Goal: Task Accomplishment & Management: Use online tool/utility

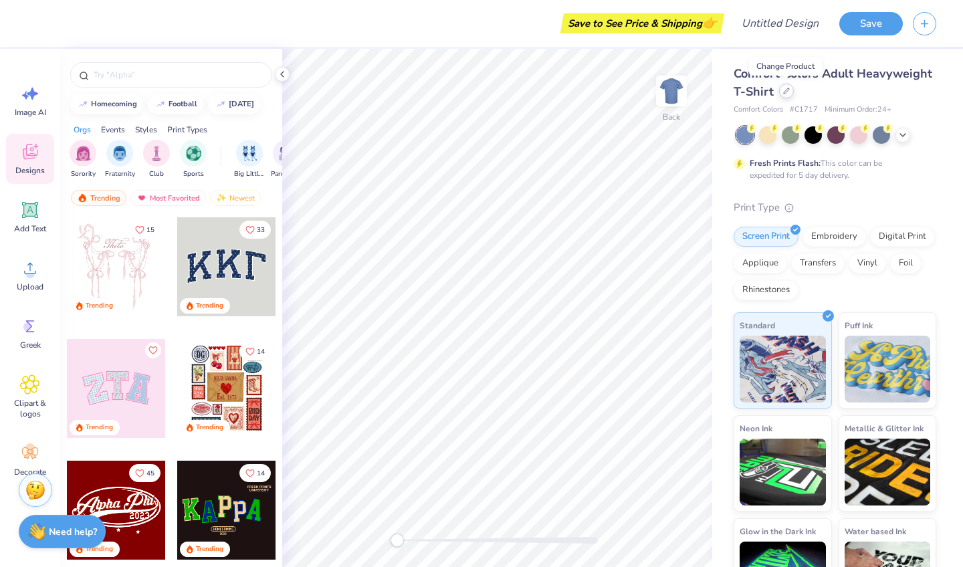
click at [785, 93] on icon at bounding box center [786, 91] width 7 height 7
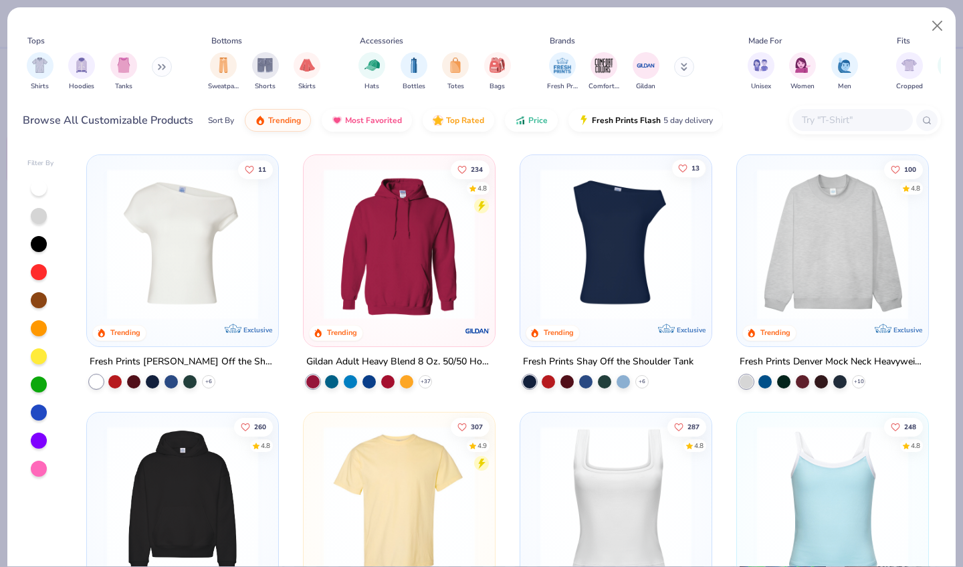
click at [682, 168] on icon "Like" at bounding box center [682, 167] width 9 height 9
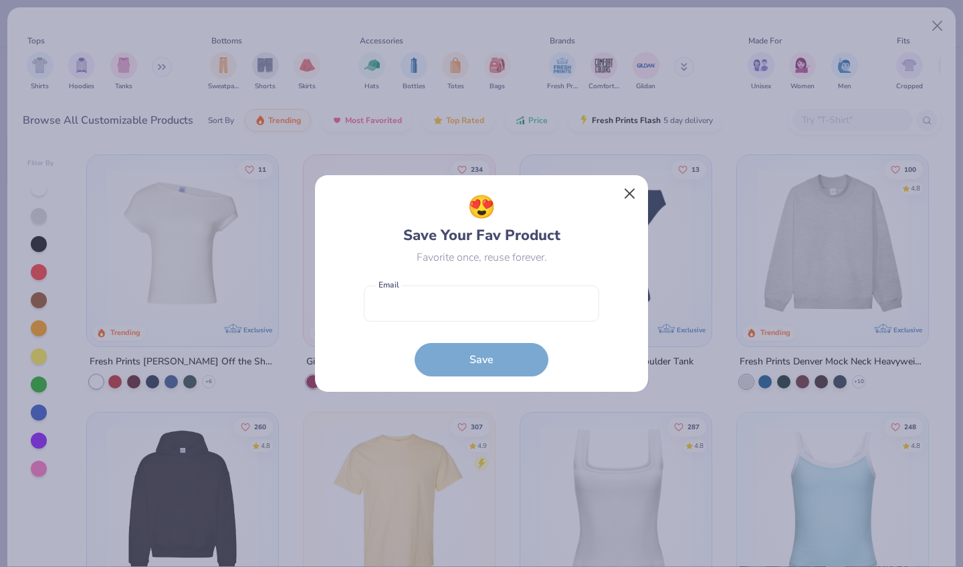
click at [629, 194] on button "Close" at bounding box center [629, 193] width 25 height 25
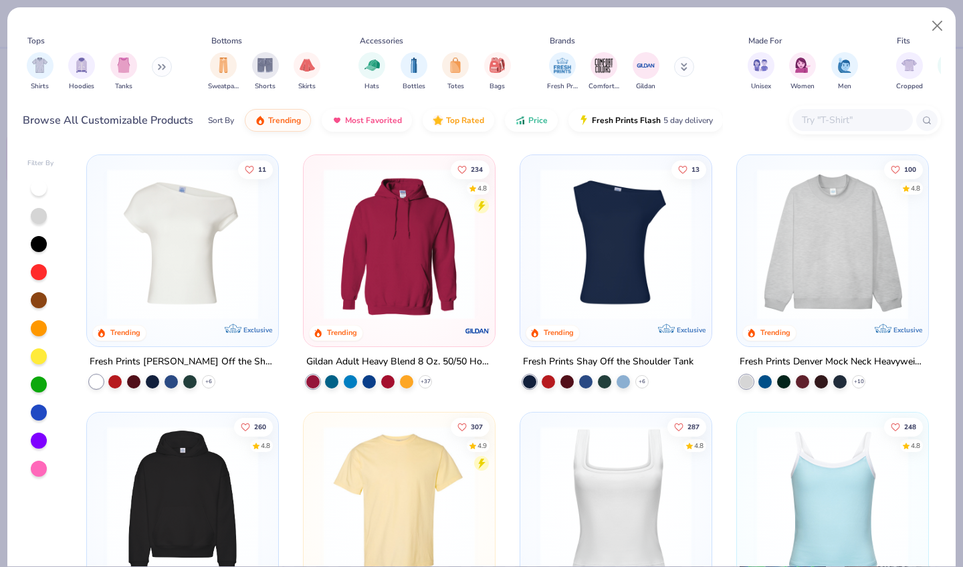
click at [841, 236] on img at bounding box center [832, 244] width 165 height 151
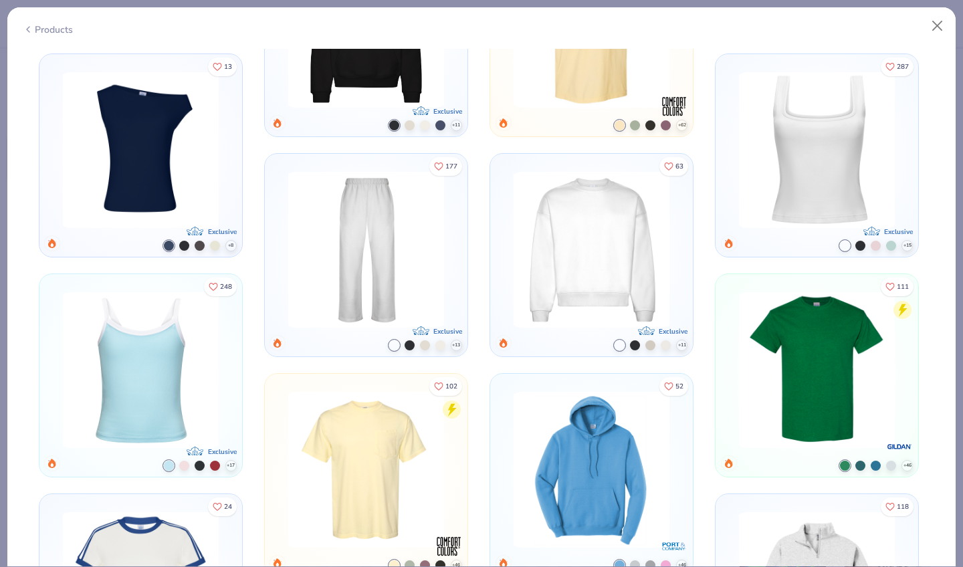
scroll to position [1036, 0]
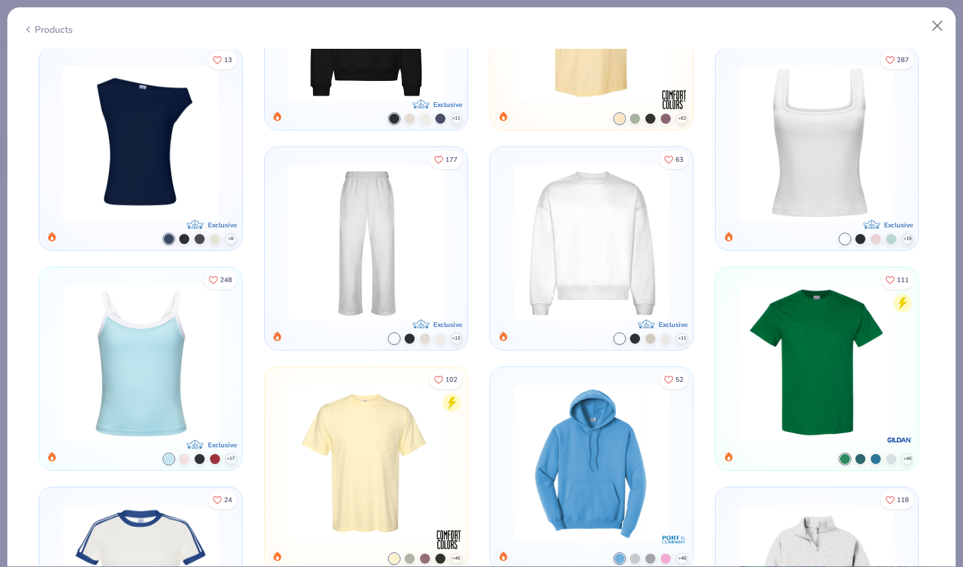
click at [615, 254] on img at bounding box center [591, 243] width 167 height 156
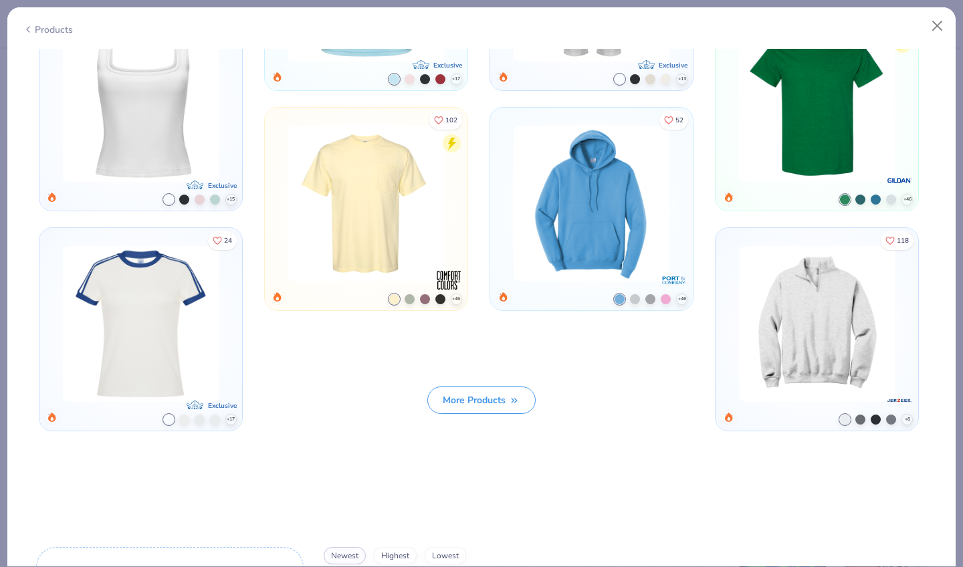
scroll to position [1107, 0]
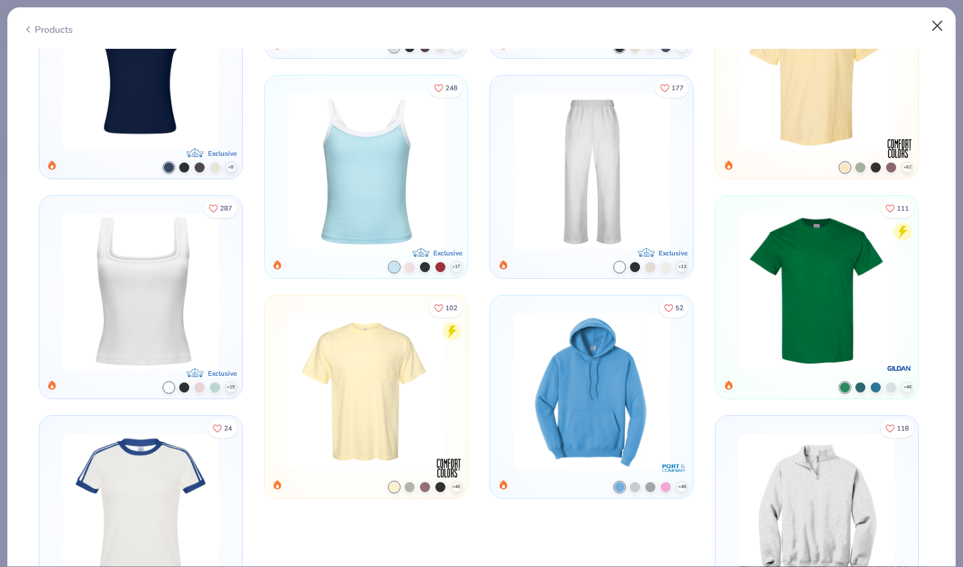
click at [936, 23] on button "Close" at bounding box center [937, 25] width 25 height 25
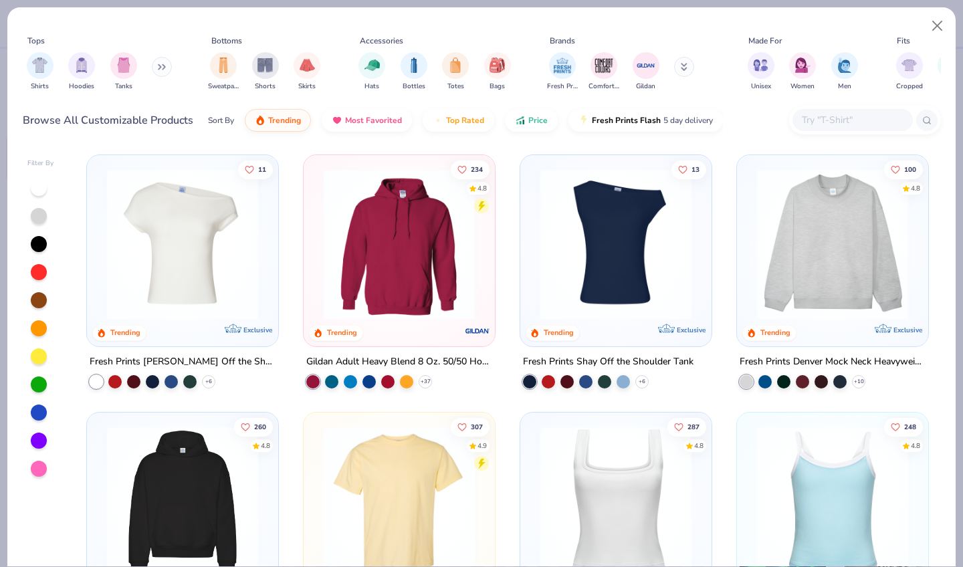
click at [163, 69] on icon at bounding box center [162, 67] width 8 height 7
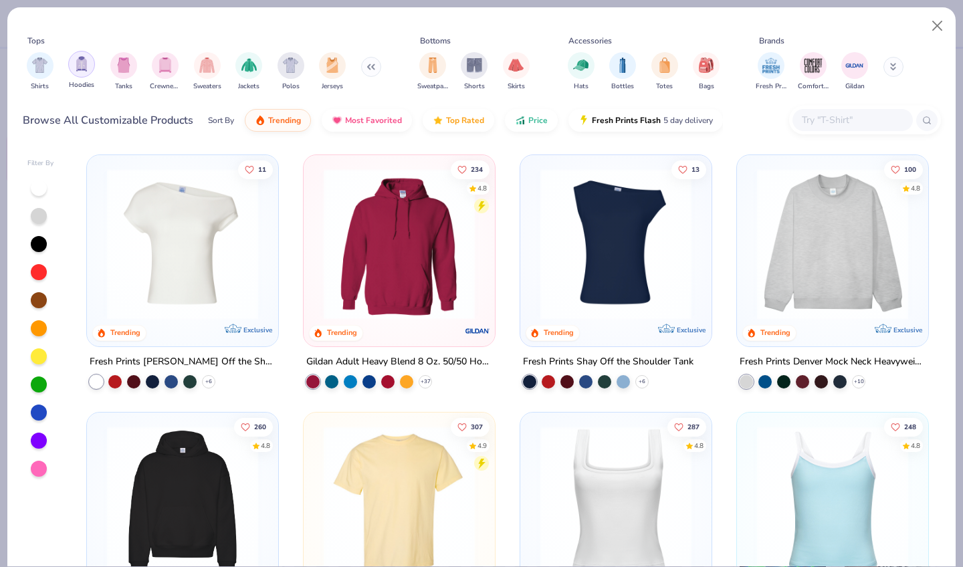
click at [80, 68] on img "filter for Hoodies" at bounding box center [81, 63] width 15 height 15
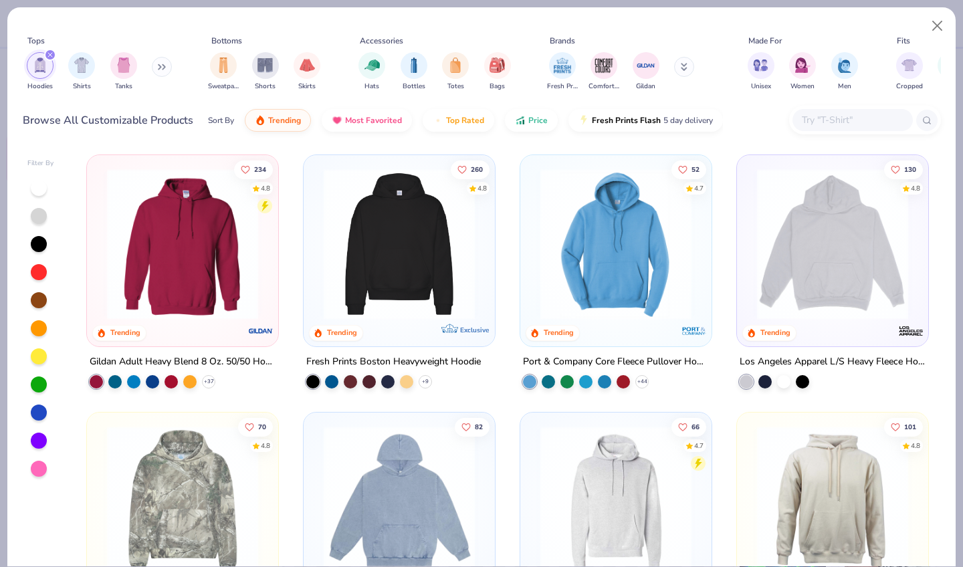
click at [161, 70] on button at bounding box center [162, 67] width 20 height 20
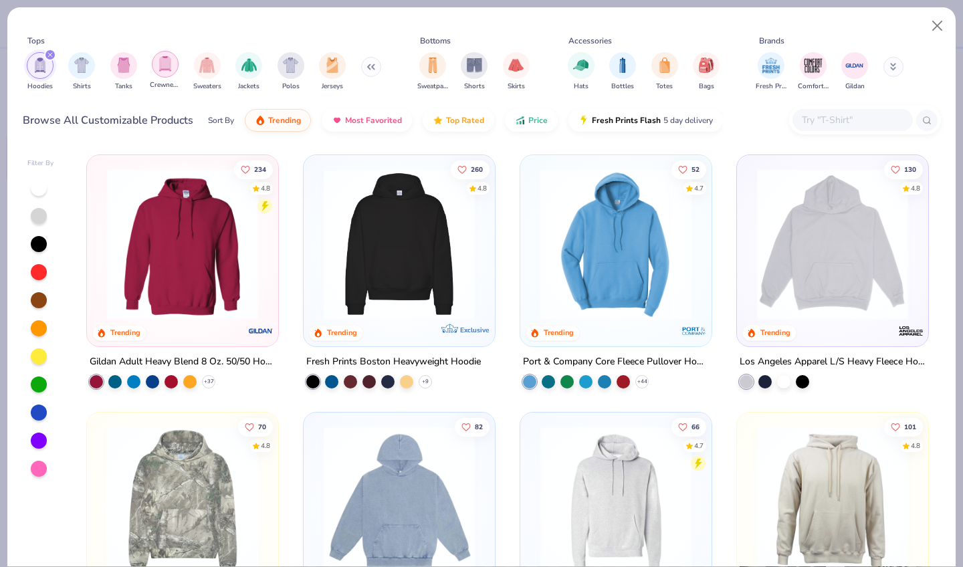
click at [170, 70] on img "filter for Crewnecks" at bounding box center [165, 63] width 15 height 15
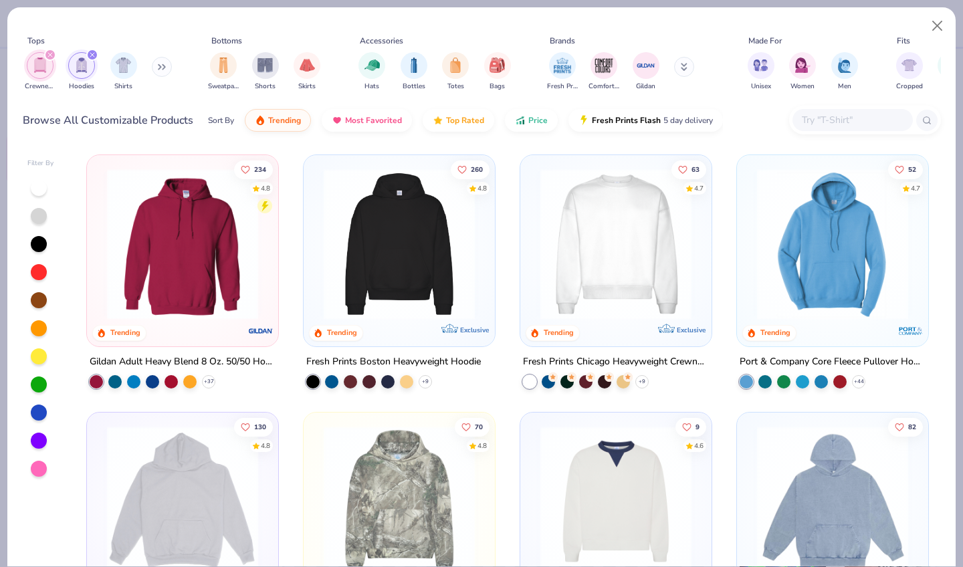
click at [92, 55] on icon "filter for Hoodies" at bounding box center [92, 55] width 4 height 4
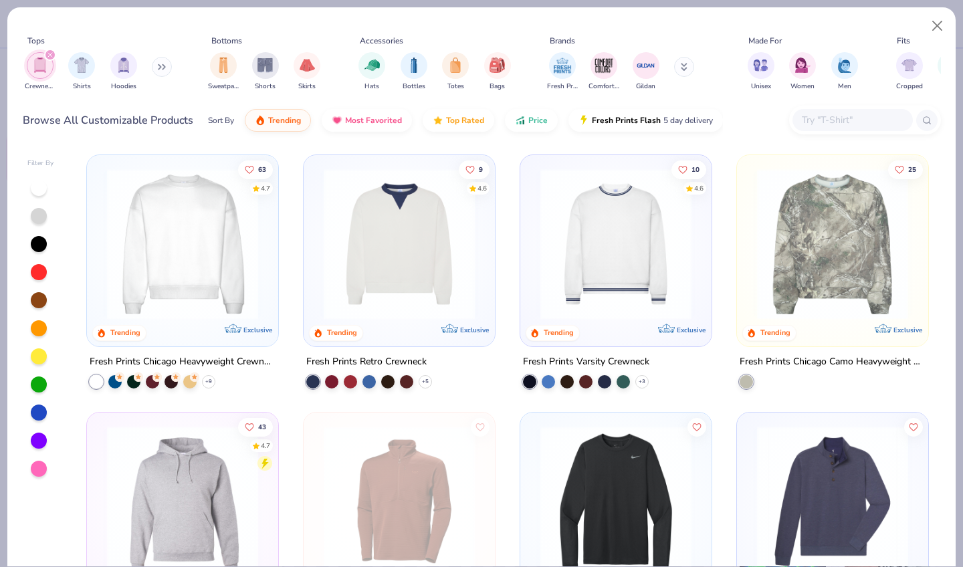
click at [192, 259] on img at bounding box center [182, 244] width 165 height 151
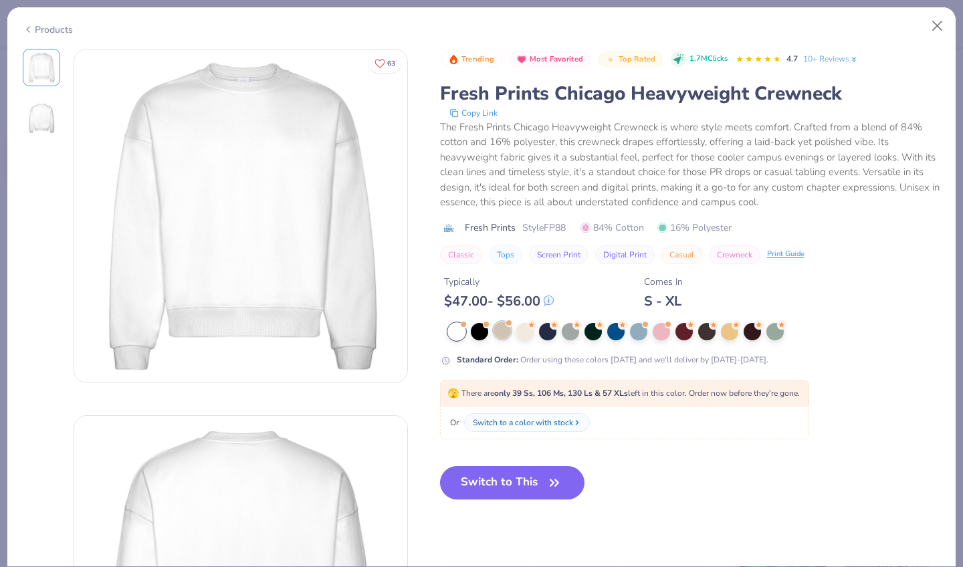
click at [500, 335] on div at bounding box center [502, 330] width 17 height 17
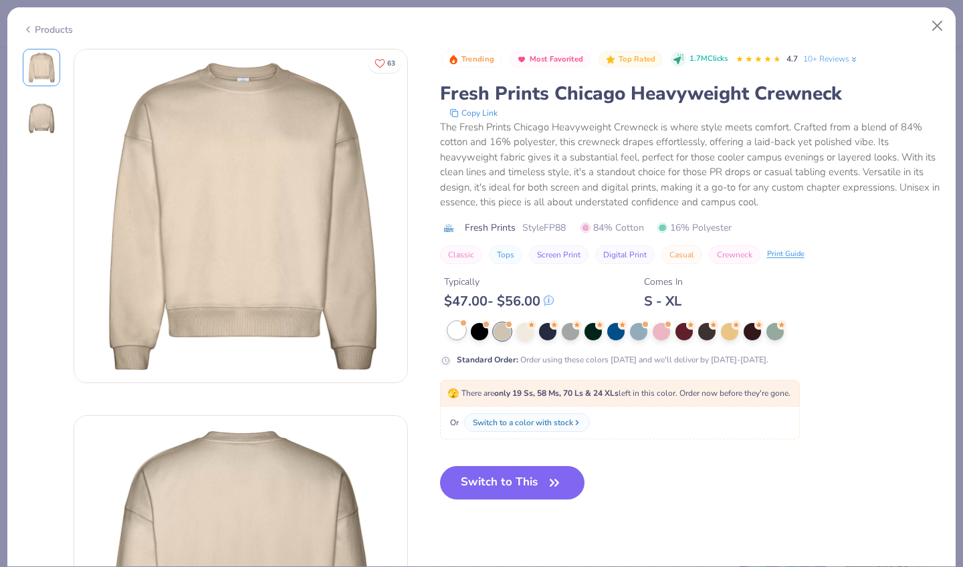
click at [457, 332] on div at bounding box center [456, 330] width 17 height 17
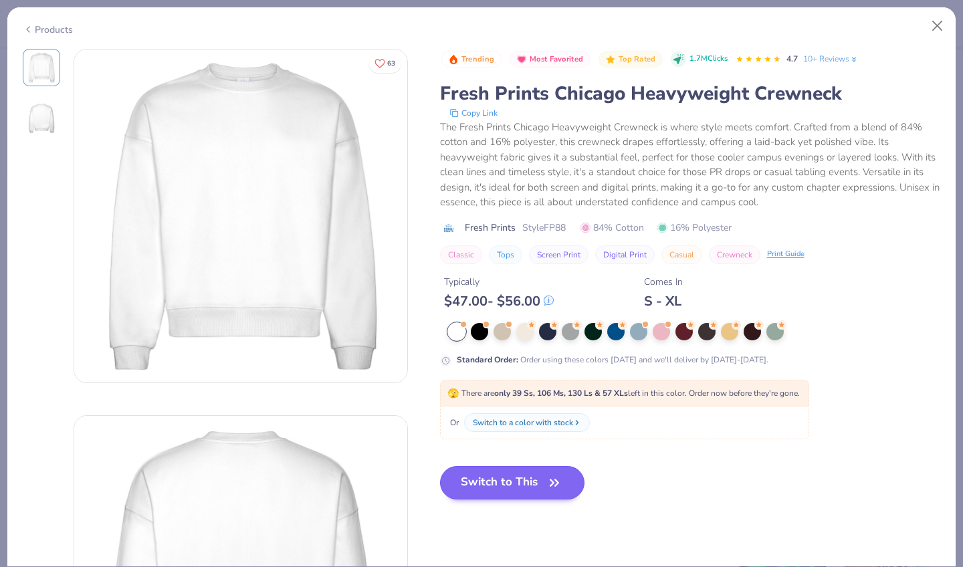
click at [503, 482] on button "Switch to This" at bounding box center [512, 482] width 145 height 33
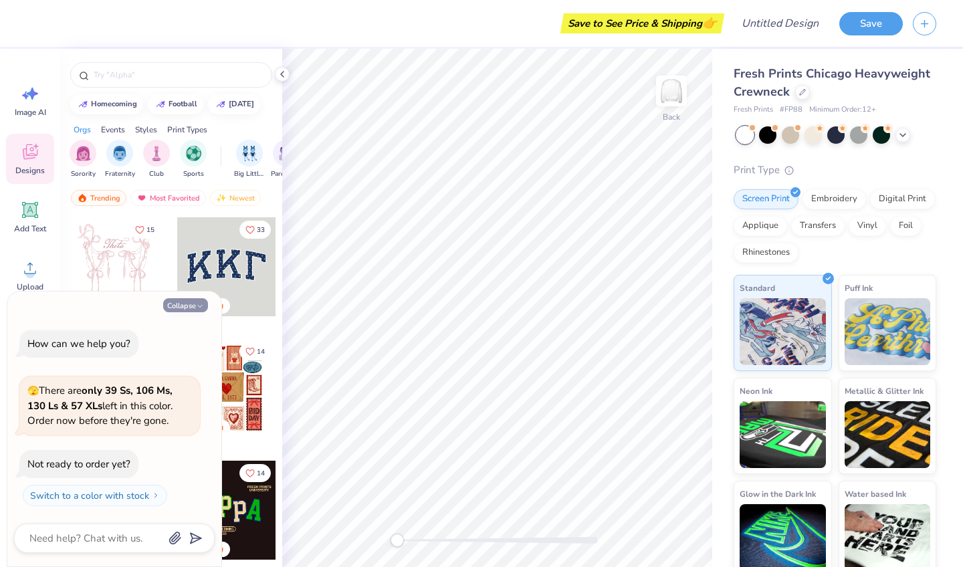
click at [195, 308] on button "Collapse" at bounding box center [185, 305] width 45 height 14
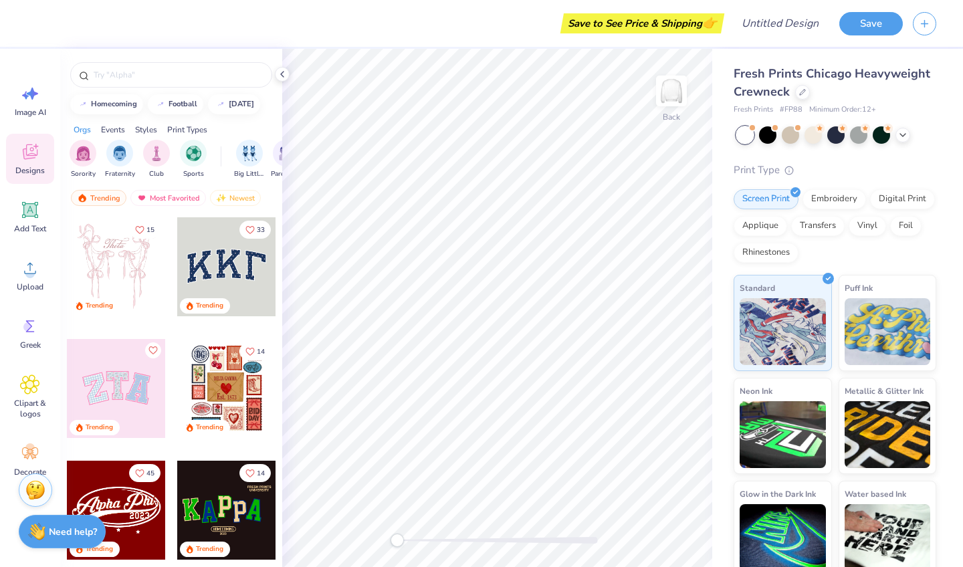
click at [214, 402] on div at bounding box center [226, 388] width 99 height 99
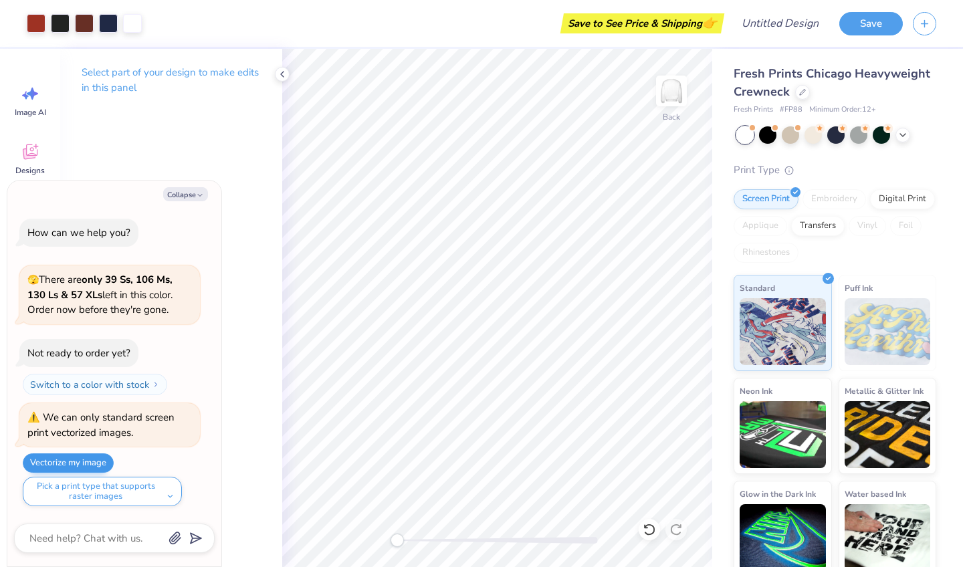
click at [74, 463] on button "Vectorize my image" at bounding box center [68, 462] width 91 height 19
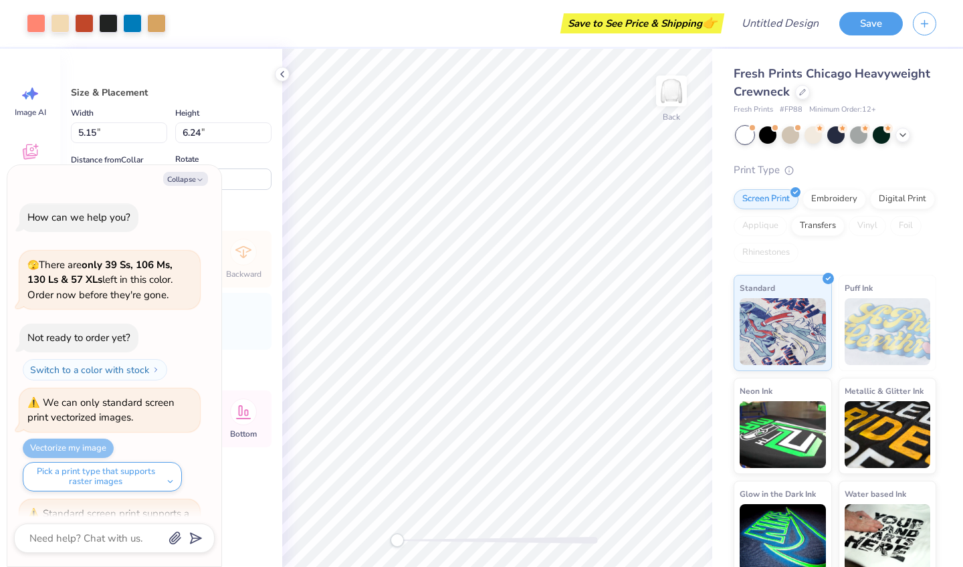
scroll to position [114, 0]
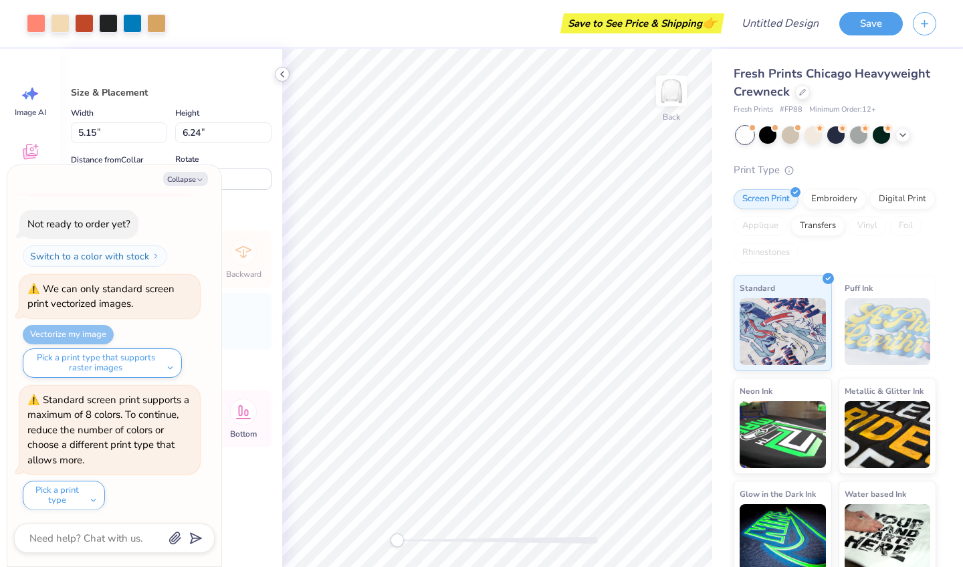
click at [282, 74] on icon at bounding box center [282, 74] width 11 height 11
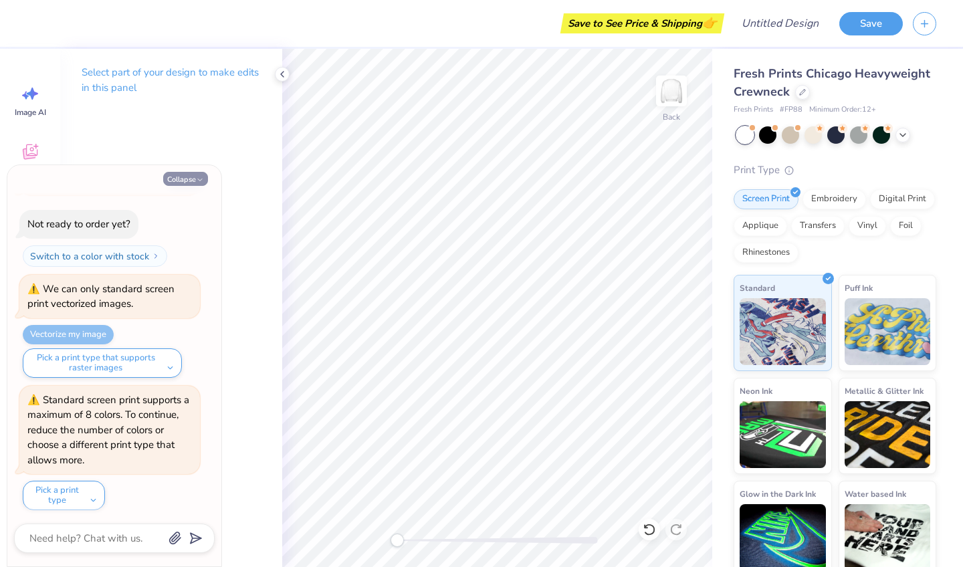
click at [186, 181] on button "Collapse" at bounding box center [185, 179] width 45 height 14
type textarea "x"
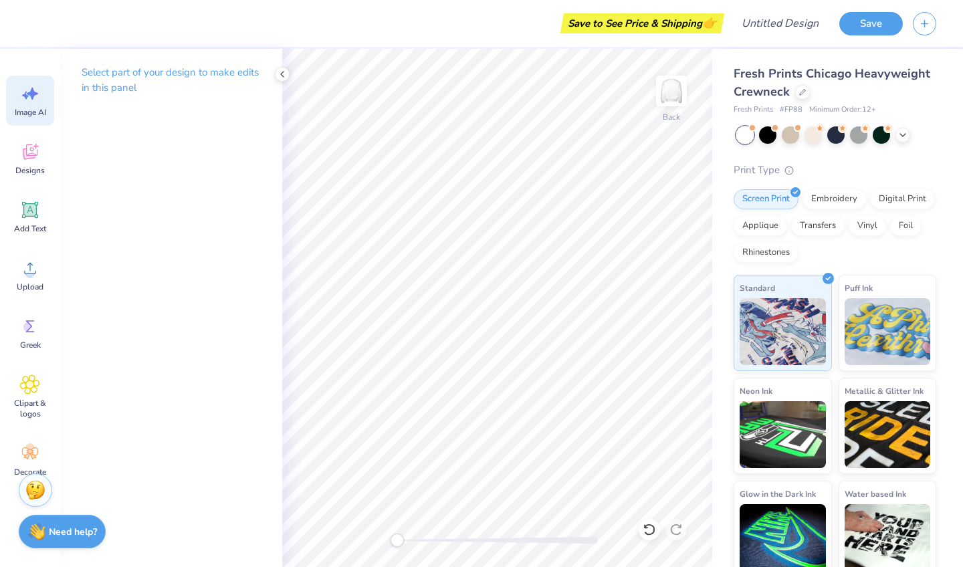
click at [22, 95] on icon at bounding box center [30, 94] width 20 height 20
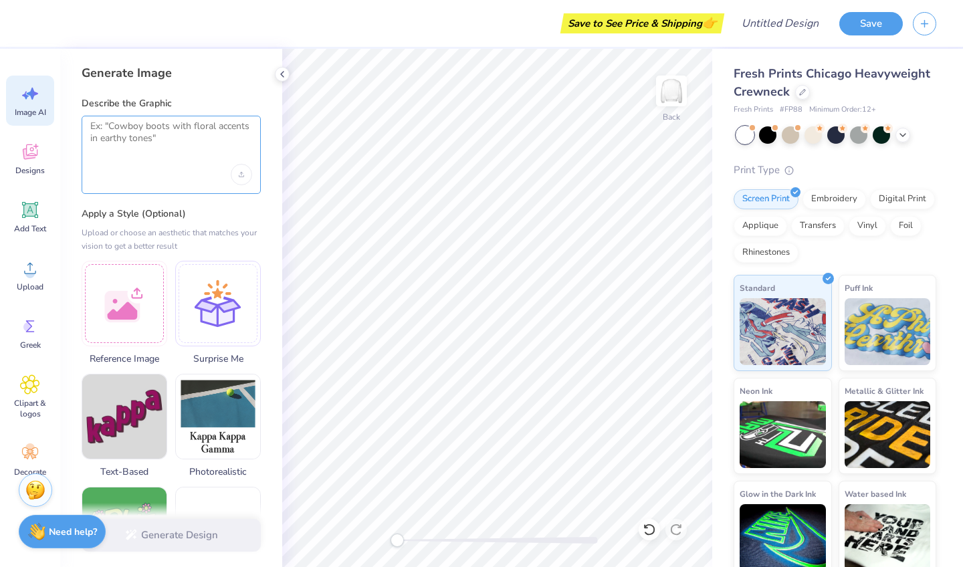
click at [148, 150] on textarea at bounding box center [171, 136] width 162 height 33
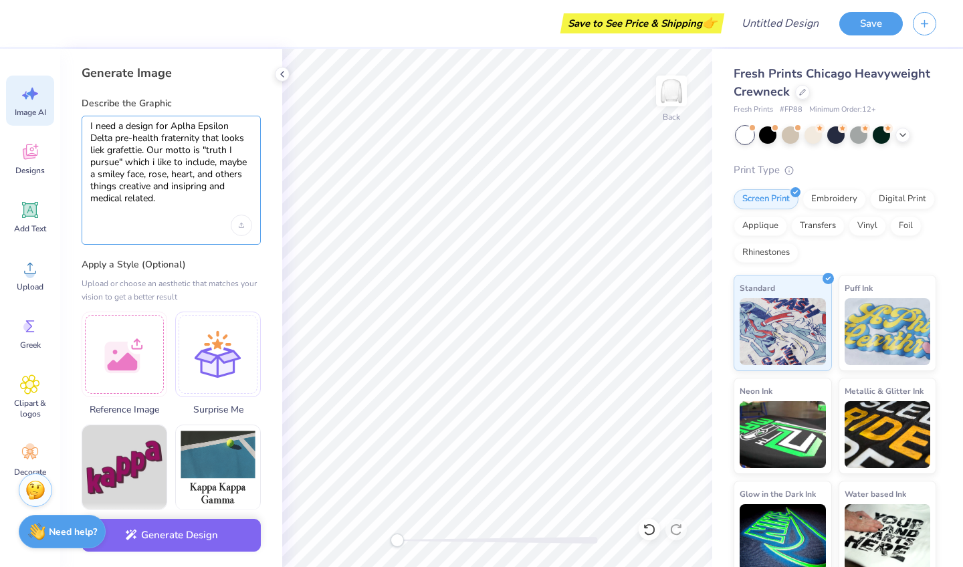
click at [199, 136] on textarea "I need a design for Aplha Epsilon Delta pre-health fraternity that looks liek g…" at bounding box center [171, 162] width 162 height 84
click at [209, 212] on div "I need a design for Aplha Epsilon Delta pre-health fraternity San Diego chapter…" at bounding box center [171, 180] width 179 height 129
click at [224, 199] on textarea "I need a design for Aplha Epsilon Delta pre-health fraternity San Diego chapter…" at bounding box center [171, 162] width 162 height 84
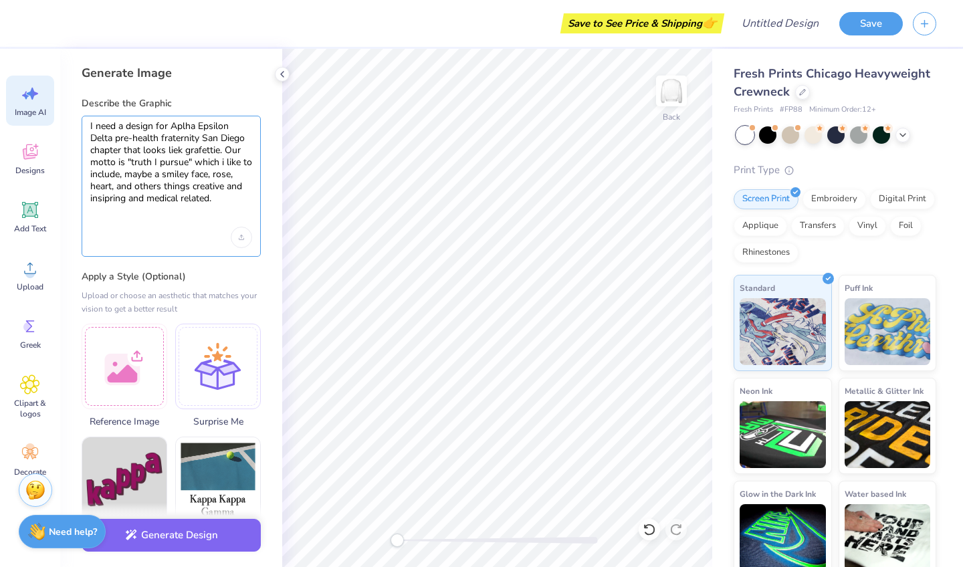
type textarea "I need a design for Aplha Epsilon Delta pre-health fraternity San Diego chapter…"
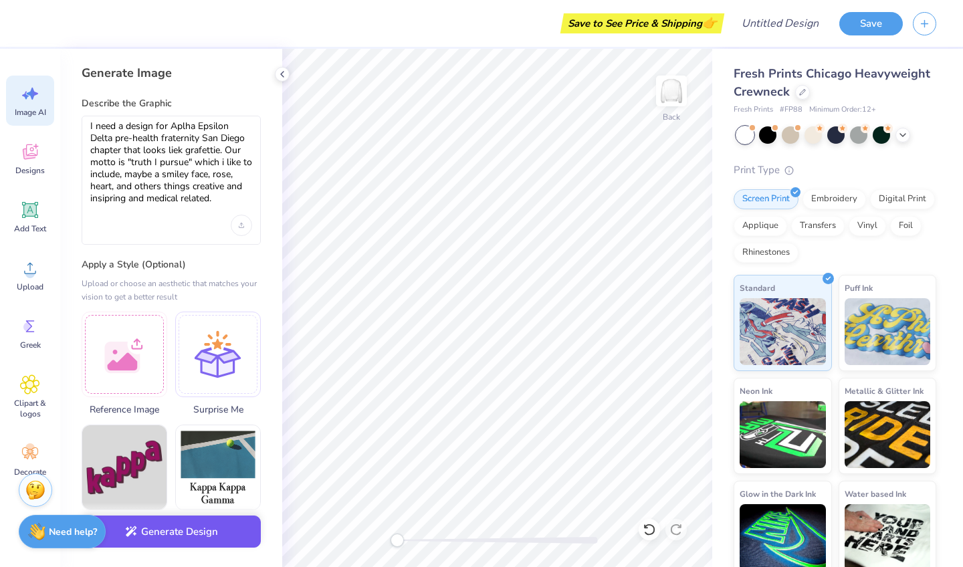
click at [213, 535] on button "Generate Design" at bounding box center [171, 532] width 179 height 33
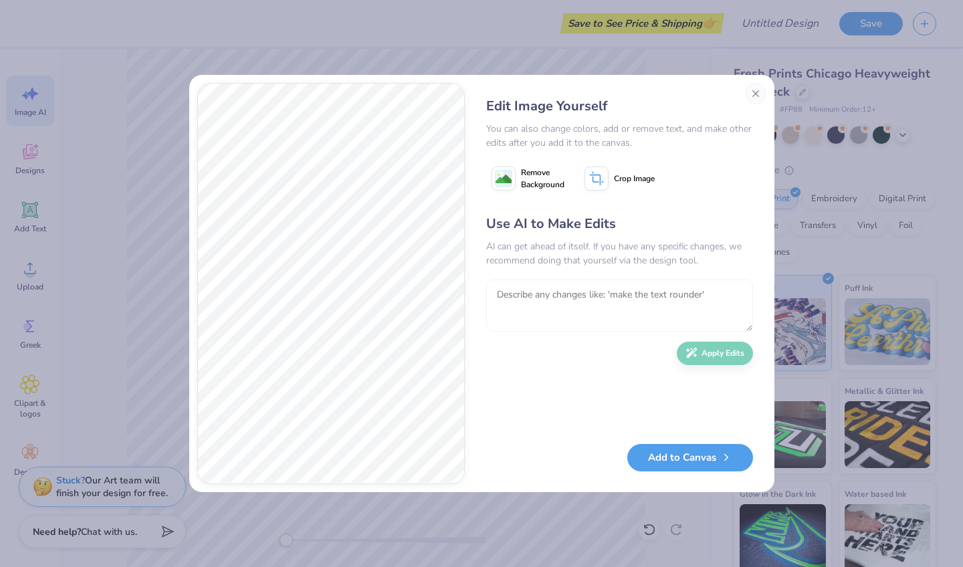
click at [594, 304] on textarea at bounding box center [619, 306] width 267 height 52
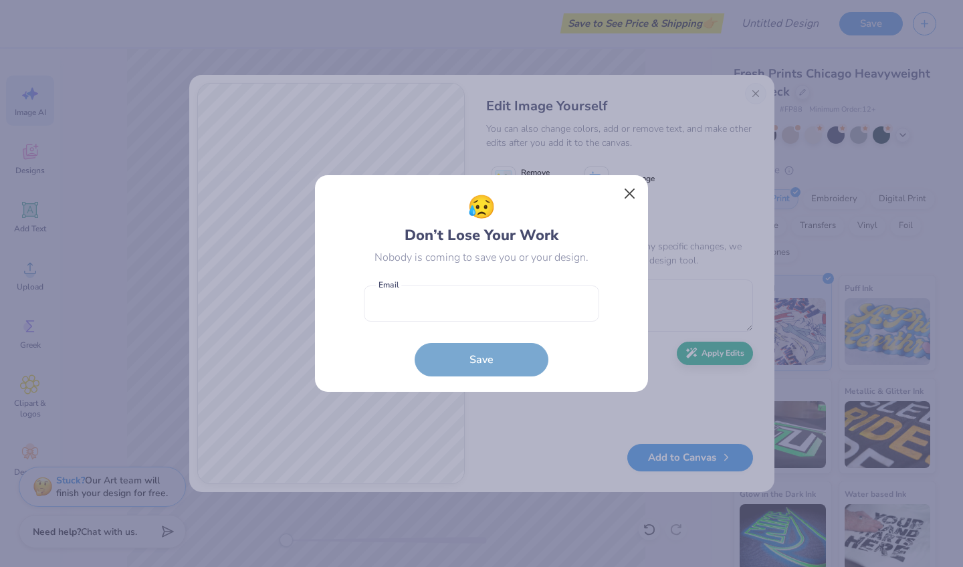
click at [625, 193] on button "Close" at bounding box center [629, 193] width 25 height 25
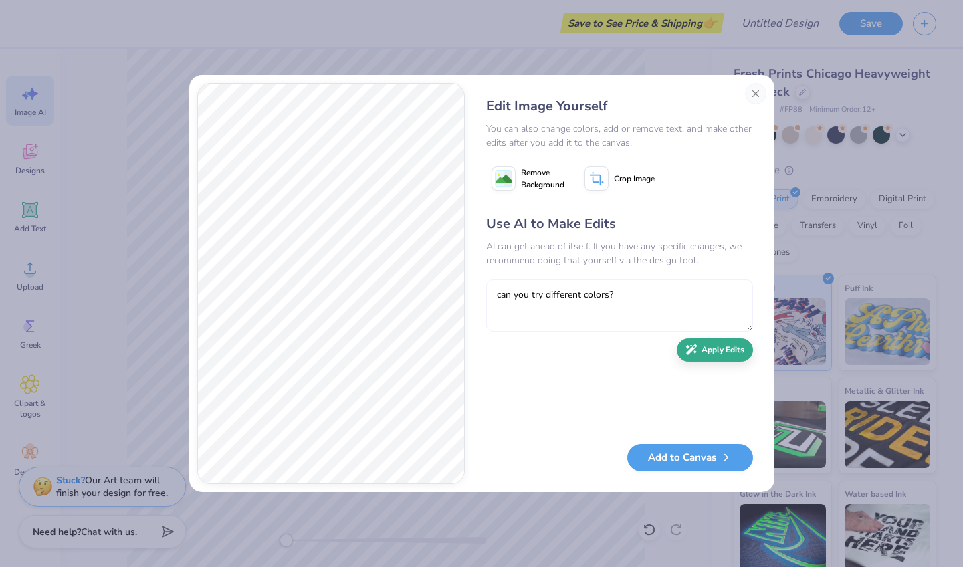
type textarea "can you try different colors?"
click at [706, 347] on button "Apply Edits" at bounding box center [715, 349] width 76 height 23
click at [605, 297] on textarea at bounding box center [619, 306] width 267 height 52
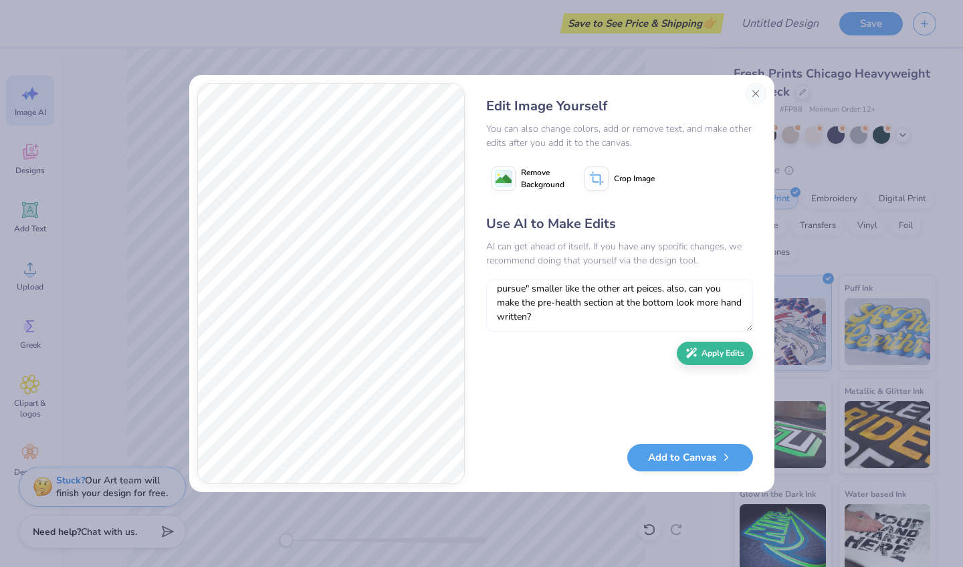
scroll to position [20, 0]
type textarea "try another color combo. can you also make the "truth I pursue" smaller like th…"
click at [720, 352] on button "Apply Edits" at bounding box center [715, 349] width 76 height 23
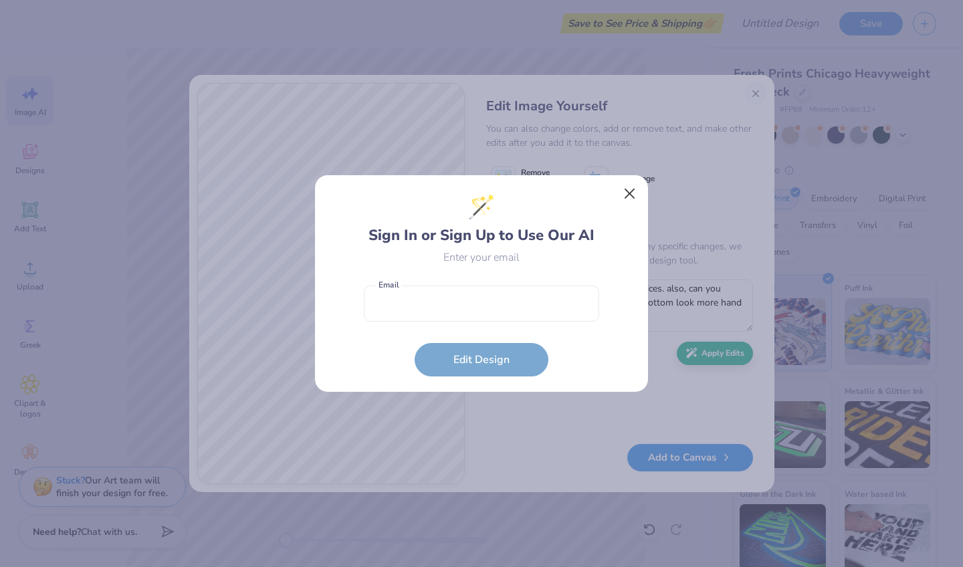
click at [628, 190] on button "Close" at bounding box center [629, 193] width 25 height 25
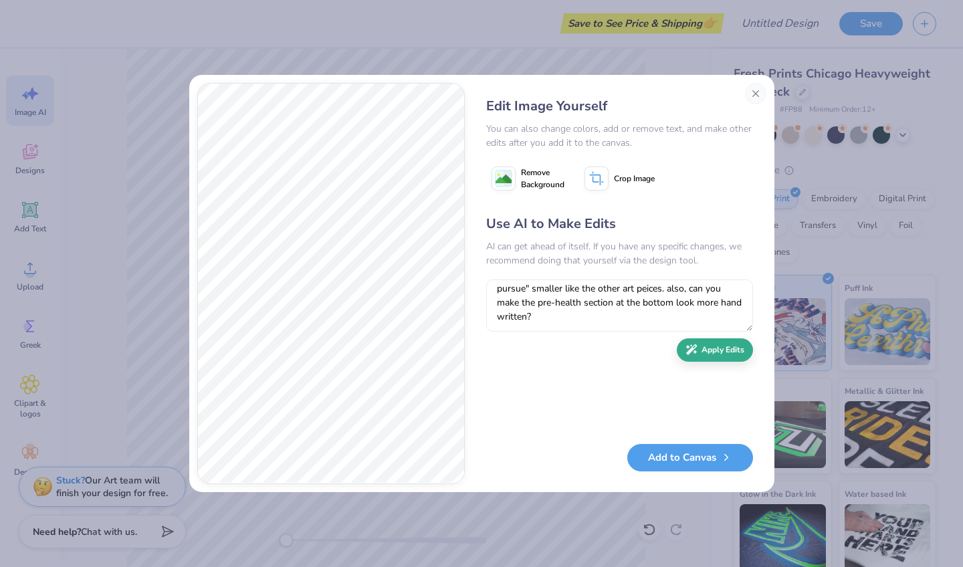
click at [706, 350] on button "Apply Edits" at bounding box center [715, 349] width 76 height 23
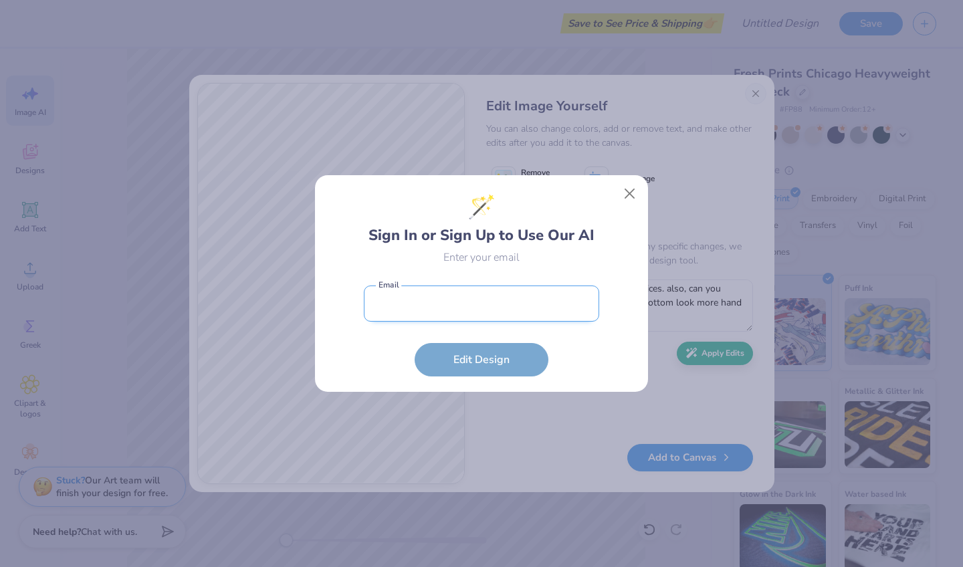
click at [474, 294] on input "email" at bounding box center [481, 304] width 235 height 37
type input "[EMAIL_ADDRESS][DOMAIN_NAME]"
click at [482, 360] on button "Edit Design" at bounding box center [482, 359] width 134 height 33
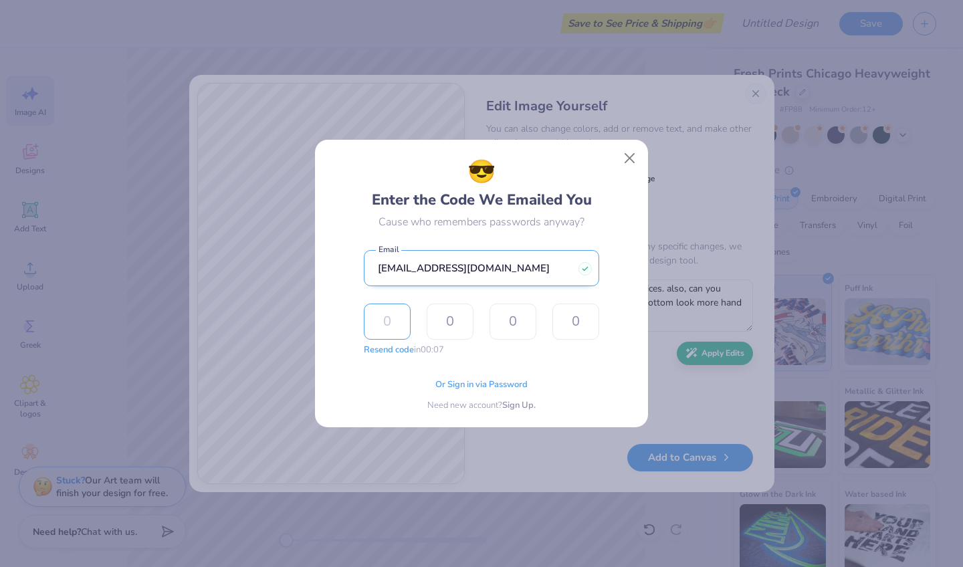
type input "2"
type input "3"
type input "1"
type input "7"
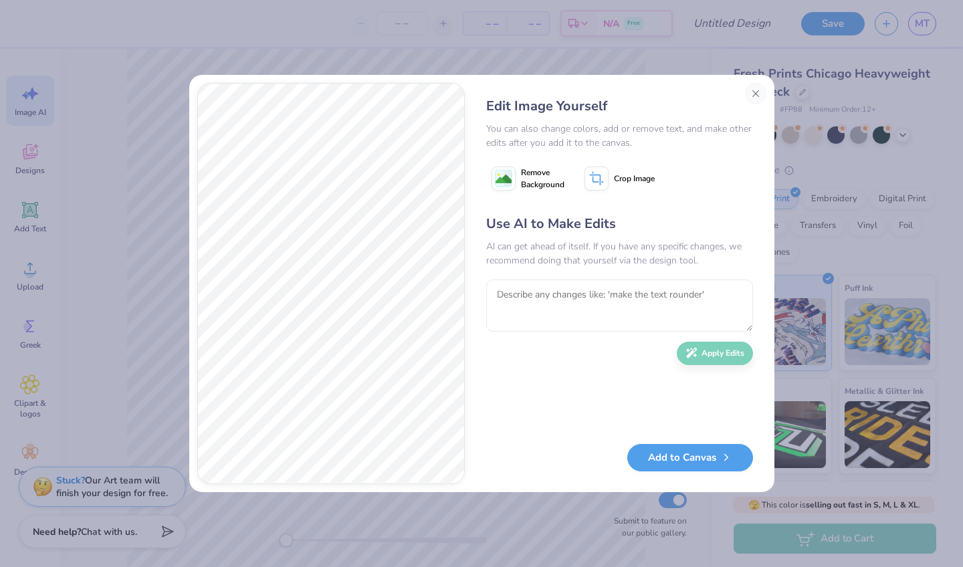
scroll to position [0, 0]
click at [548, 300] on textarea at bounding box center [619, 306] width 267 height 52
click at [560, 296] on textarea "ok keep the red, but change the yellow" at bounding box center [619, 306] width 267 height 52
click at [593, 311] on textarea "ok keep the red and backround color, but change the yellow" at bounding box center [619, 306] width 267 height 52
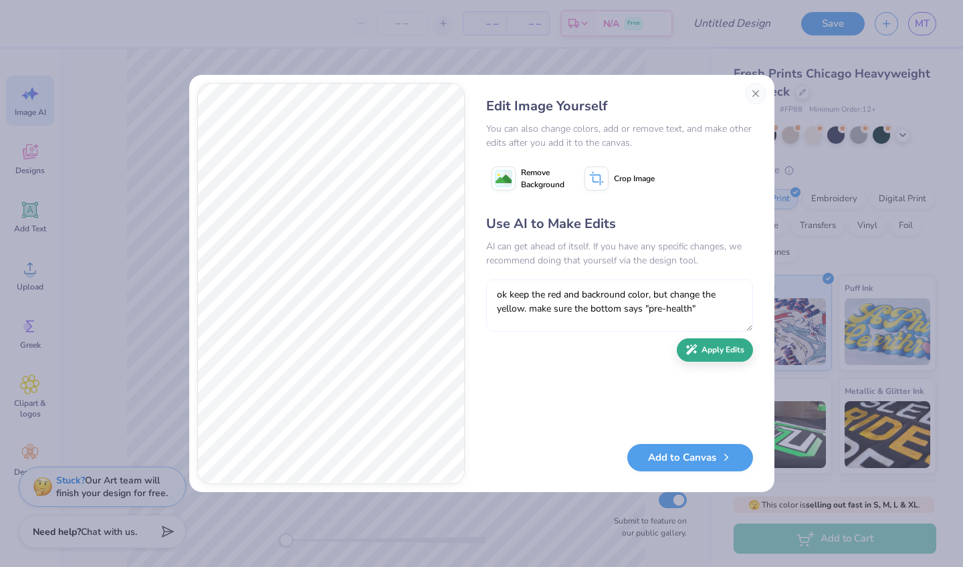
type textarea "ok keep the red and backround color, but change the yellow. make sure the botto…"
click at [720, 351] on button "Apply Edits" at bounding box center [715, 349] width 76 height 23
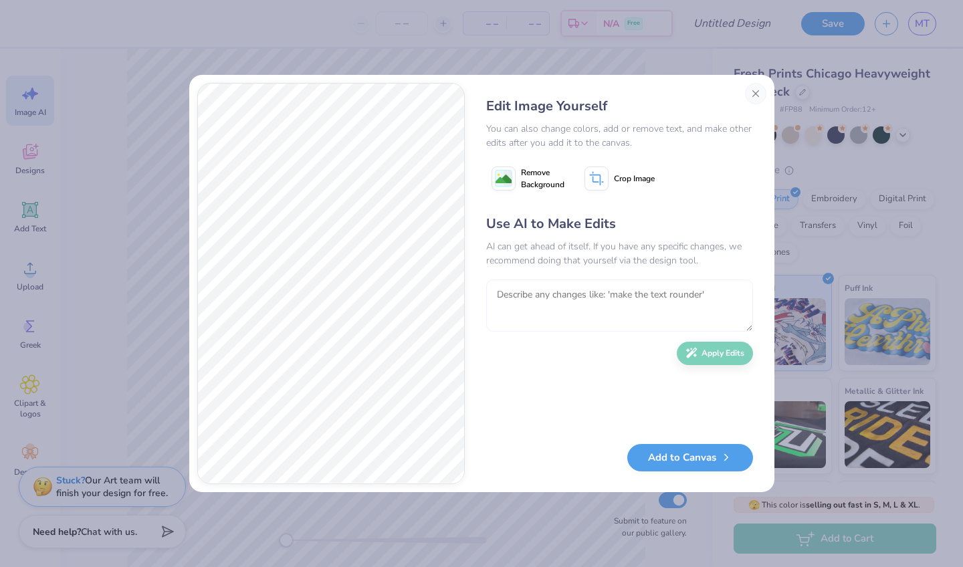
click at [618, 307] on textarea at bounding box center [619, 306] width 267 height 52
type textarea "so close, just change the blue please"
click at [718, 355] on button "Apply Edits" at bounding box center [715, 349] width 76 height 23
click at [600, 299] on textarea at bounding box center [619, 306] width 267 height 52
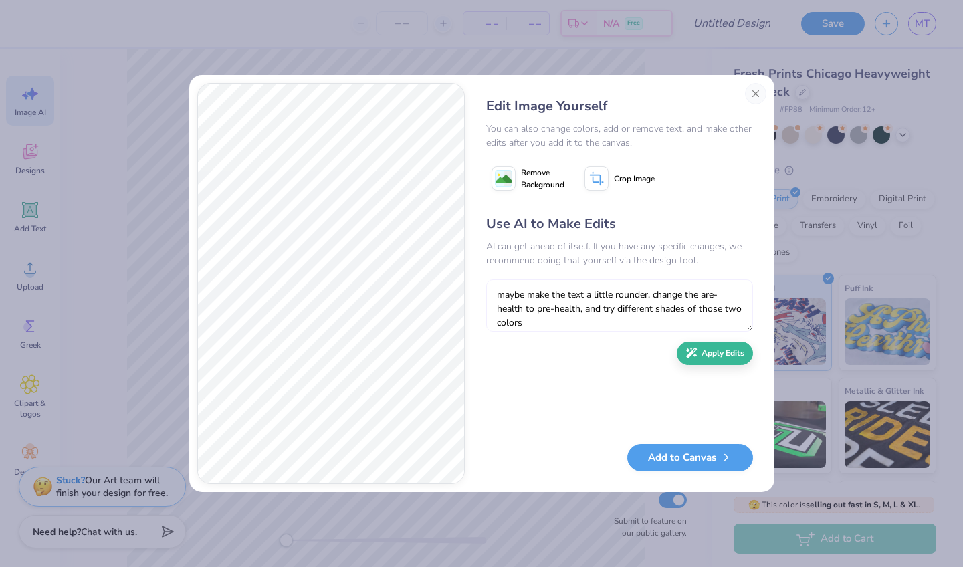
scroll to position [12, 0]
type textarea "maybe make the text a little rounder, change the are-health to pre-health, and …"
click at [718, 351] on button "Apply Edits" at bounding box center [715, 349] width 76 height 23
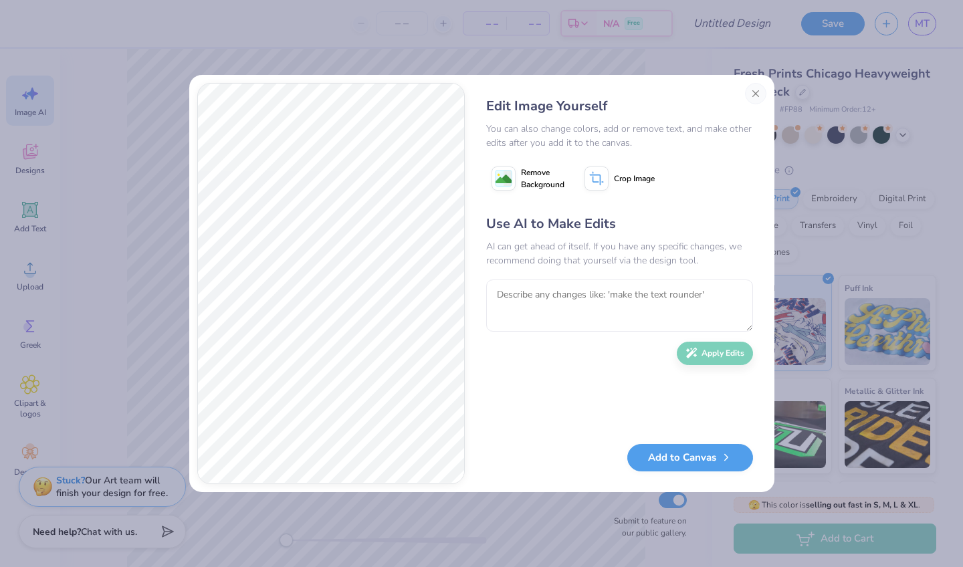
scroll to position [0, 0]
click at [651, 455] on button "Add to Canvas" at bounding box center [690, 454] width 126 height 27
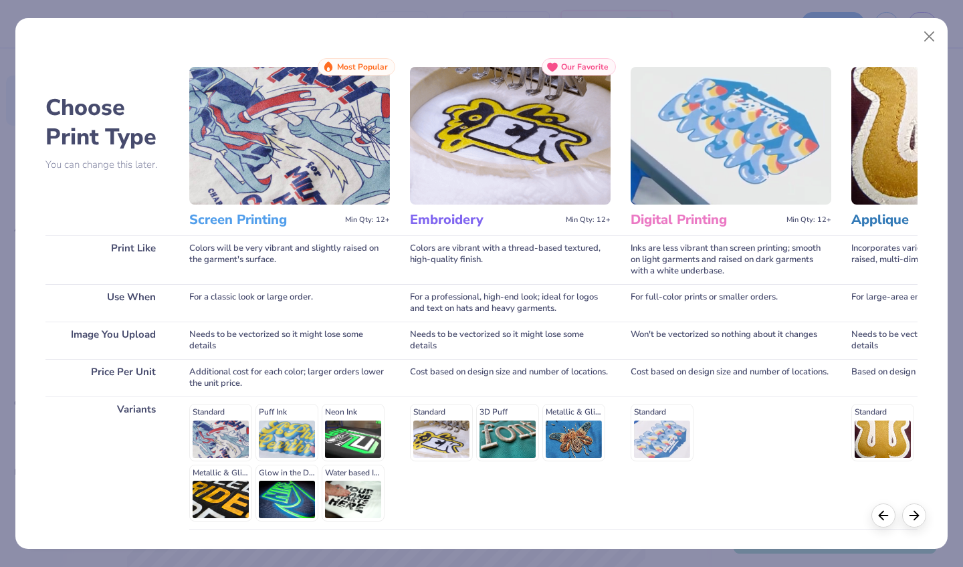
click at [278, 159] on img at bounding box center [289, 136] width 201 height 138
click at [910, 518] on icon at bounding box center [914, 513] width 15 height 15
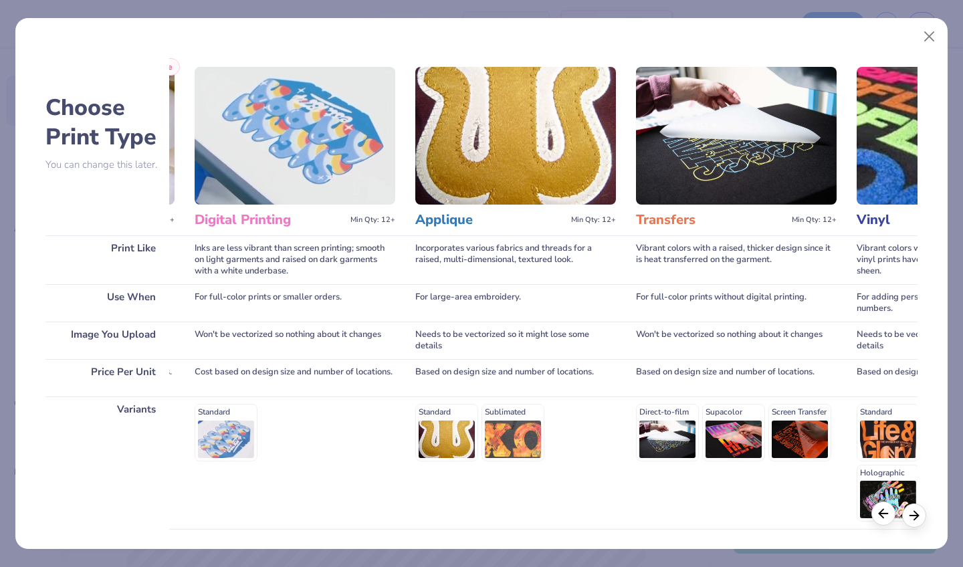
click at [883, 514] on line at bounding box center [883, 514] width 9 height 0
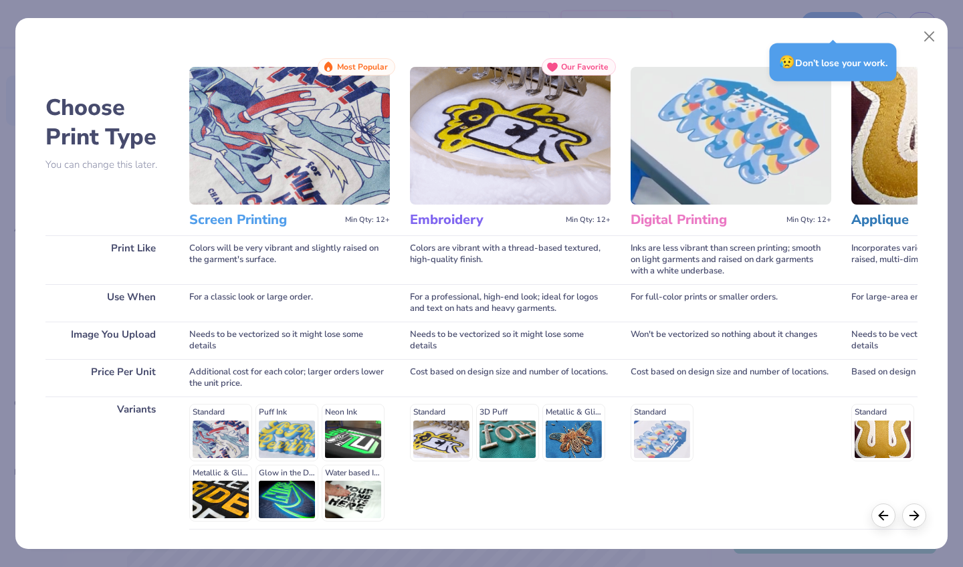
click at [219, 439] on div "Standard Puff Ink Neon Ink Metallic & Glitter Ink Glow in the Dark Ink Water ba…" at bounding box center [289, 463] width 201 height 118
click at [220, 411] on div "Standard Puff Ink Neon Ink Metallic & Glitter Ink Glow in the Dark Ink Water ba…" at bounding box center [289, 463] width 201 height 118
click at [275, 151] on img at bounding box center [289, 136] width 201 height 138
click at [120, 163] on p "You can change this later." at bounding box center [107, 164] width 124 height 11
click at [247, 217] on h3 "Screen Printing" at bounding box center [264, 219] width 150 height 17
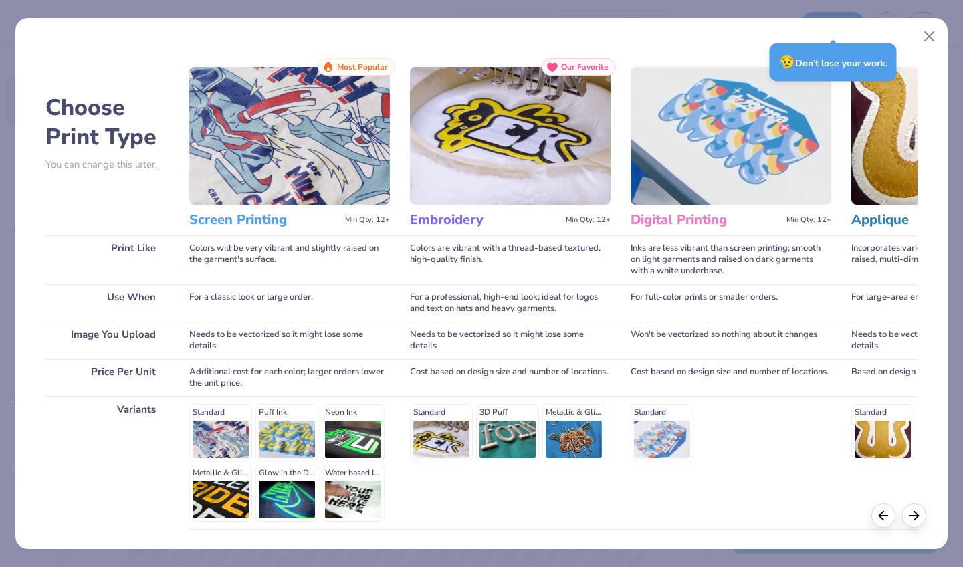
click at [217, 438] on div "Standard Puff Ink Neon Ink Metallic & Glitter Ink Glow in the Dark Ink Water ba…" at bounding box center [289, 463] width 201 height 118
click at [217, 405] on div "Standard Puff Ink Neon Ink Metallic & Glitter Ink Glow in the Dark Ink Water ba…" at bounding box center [289, 463] width 201 height 118
click at [217, 413] on div "Standard Puff Ink Neon Ink Metallic & Glitter Ink Glow in the Dark Ink Water ba…" at bounding box center [289, 463] width 201 height 118
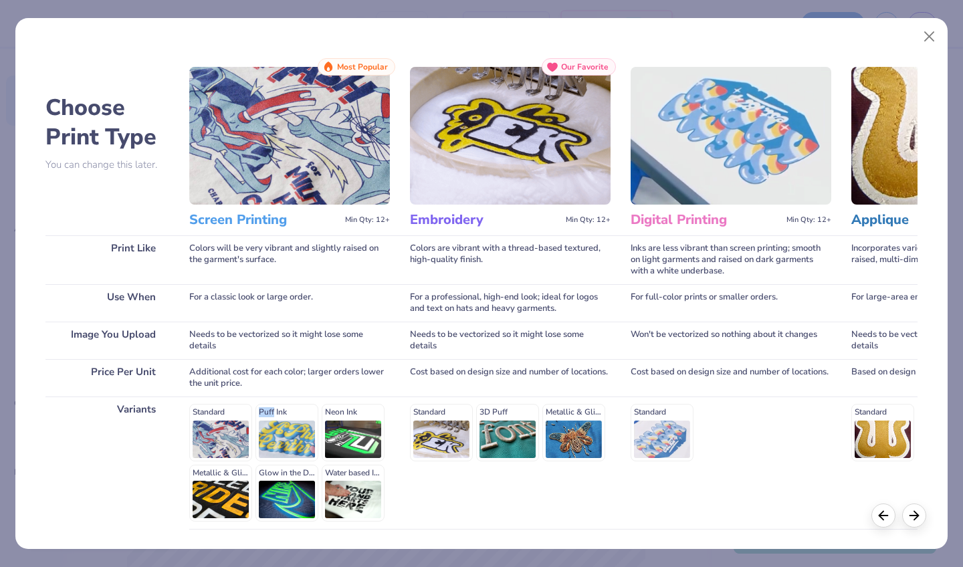
click at [217, 413] on div "Standard Puff Ink Neon Ink Metallic & Glitter Ink Glow in the Dark Ink Water ba…" at bounding box center [289, 463] width 201 height 118
click at [929, 34] on button "Close" at bounding box center [929, 36] width 25 height 25
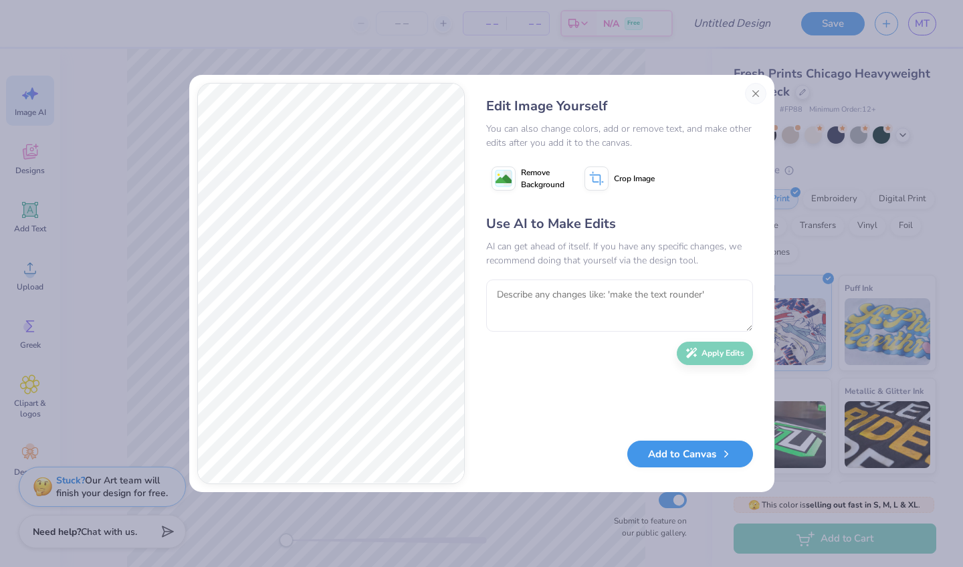
click at [688, 455] on button "Add to Canvas" at bounding box center [690, 454] width 126 height 27
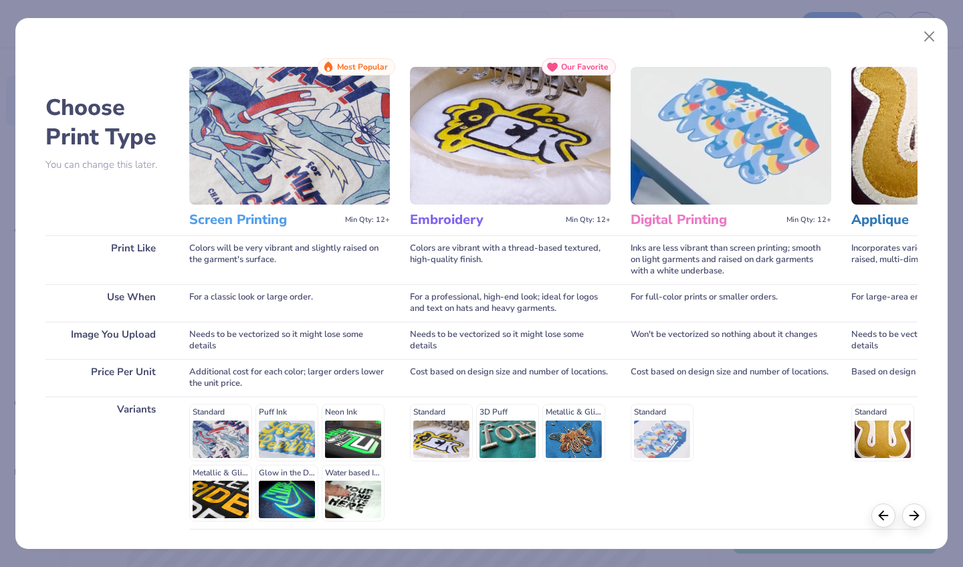
click at [204, 451] on div "Standard Puff Ink Neon Ink Metallic & Glitter Ink Glow in the Dark Ink Water ba…" at bounding box center [289, 463] width 201 height 118
click at [215, 421] on div "Standard Puff Ink Neon Ink Metallic & Glitter Ink Glow in the Dark Ink Water ba…" at bounding box center [289, 463] width 201 height 118
drag, startPoint x: 104, startPoint y: 485, endPoint x: 127, endPoint y: 377, distance: 110.7
click at [127, 377] on div "Choose Print Type You can change this later. Print Like Use When Image You Uplo…" at bounding box center [107, 333] width 124 height 550
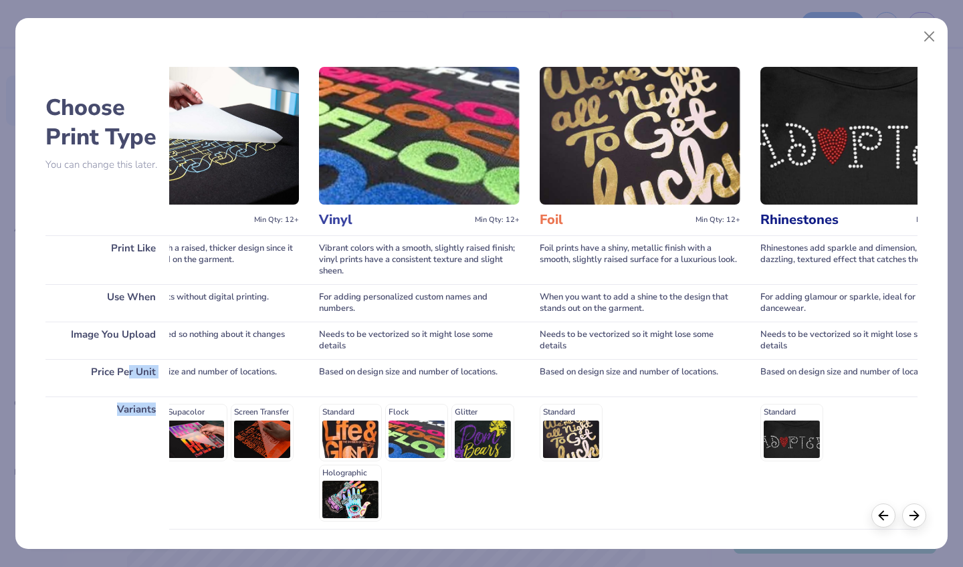
scroll to position [0, 173]
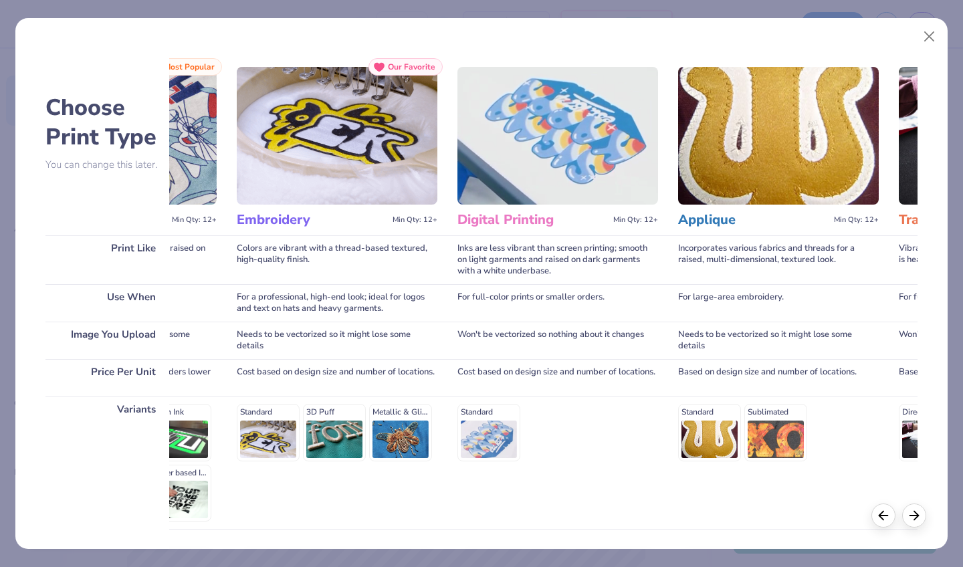
click at [272, 433] on div "Standard 3D Puff Metallic & Glitter" at bounding box center [337, 432] width 201 height 57
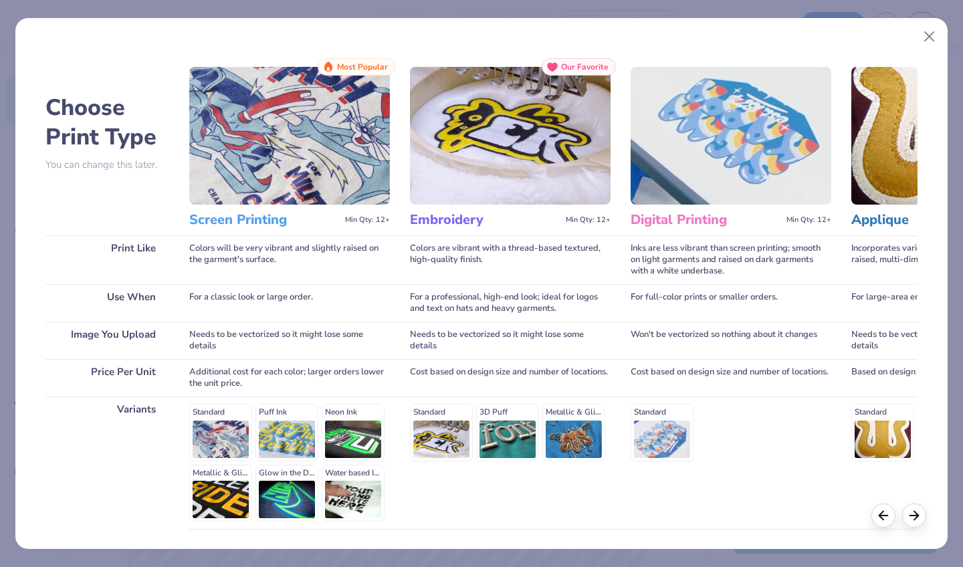
click at [288, 164] on img at bounding box center [289, 136] width 201 height 138
click at [367, 221] on span "Min Qty: 12+" at bounding box center [367, 219] width 45 height 9
click at [334, 138] on img at bounding box center [289, 136] width 201 height 138
click at [251, 219] on h3 "Screen Printing" at bounding box center [264, 219] width 150 height 17
click at [238, 281] on div "Colors will be very vibrant and slightly raised on the garment's surface." at bounding box center [289, 259] width 201 height 49
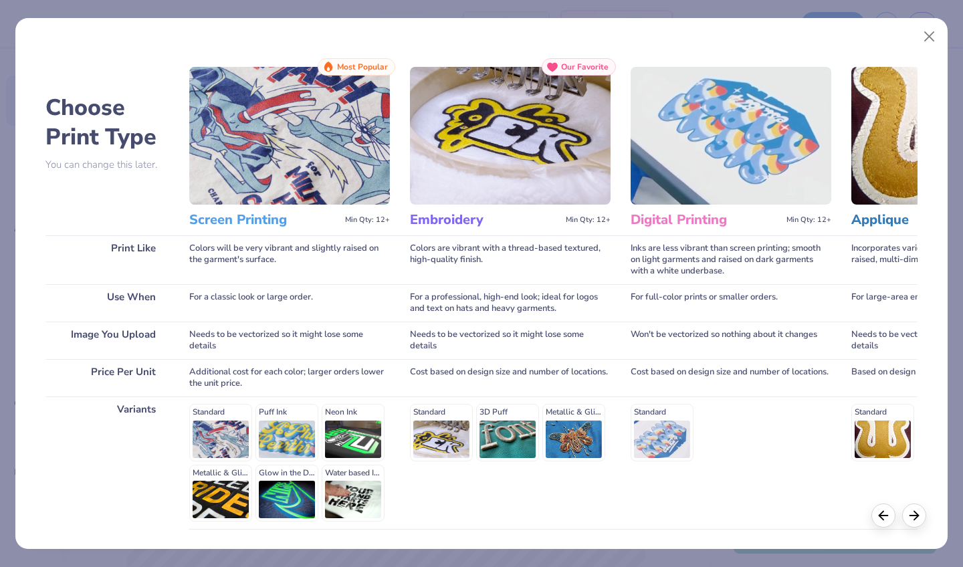
click at [239, 439] on div "Standard Puff Ink Neon Ink Metallic & Glitter Ink Glow in the Dark Ink Water ba…" at bounding box center [289, 463] width 201 height 118
click at [235, 485] on div "Standard Puff Ink Neon Ink Metallic & Glitter Ink Glow in the Dark Ink Water ba…" at bounding box center [289, 463] width 201 height 118
click at [232, 424] on div "Standard Puff Ink Neon Ink Metallic & Glitter Ink Glow in the Dark Ink Water ba…" at bounding box center [289, 463] width 201 height 118
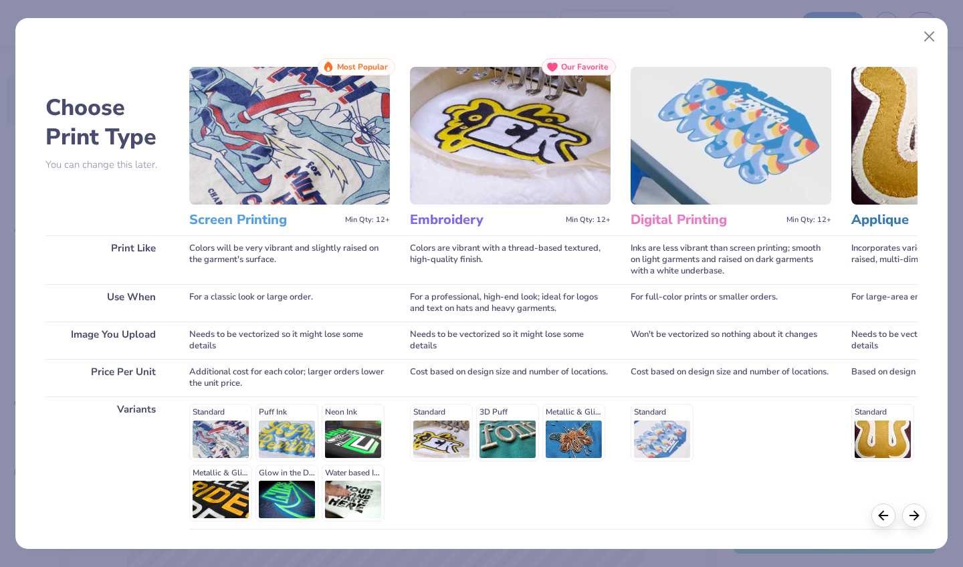
click at [366, 475] on div "Standard Puff Ink Neon Ink Metallic & Glitter Ink Glow in the Dark Ink Water ba…" at bounding box center [289, 463] width 201 height 118
click at [241, 439] on div "Standard Puff Ink Neon Ink Metallic & Glitter Ink Glow in the Dark Ink Water ba…" at bounding box center [289, 463] width 201 height 118
click at [282, 439] on div "Standard Puff Ink Neon Ink Metallic & Glitter Ink Glow in the Dark Ink Water ba…" at bounding box center [289, 463] width 201 height 118
click at [193, 437] on div "Standard Puff Ink Neon Ink Metallic & Glitter Ink Glow in the Dark Ink Water ba…" at bounding box center [289, 463] width 201 height 118
click at [221, 435] on div "Standard Puff Ink Neon Ink Metallic & Glitter Ink Glow in the Dark Ink Water ba…" at bounding box center [289, 463] width 201 height 118
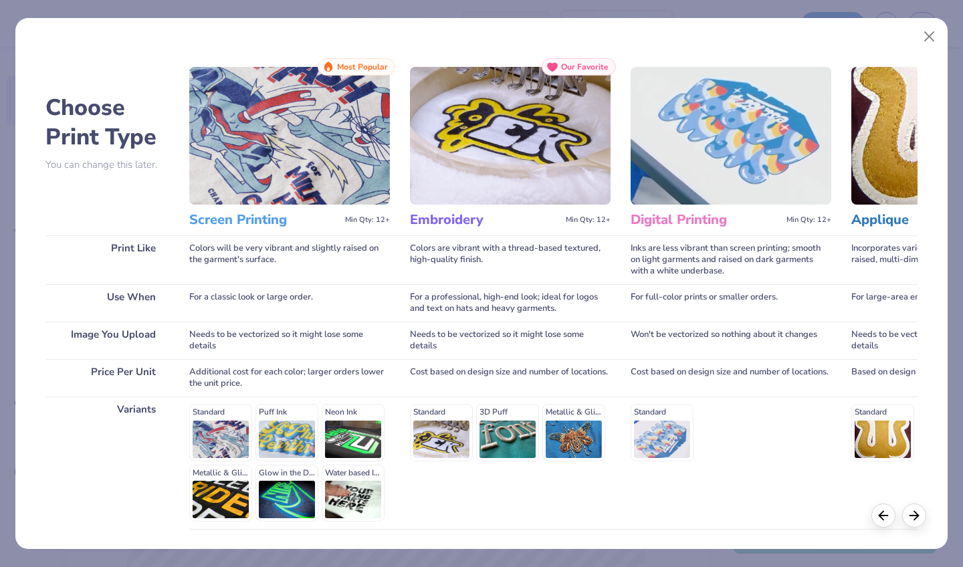
click at [221, 435] on div "Standard Puff Ink Neon Ink Metallic & Glitter Ink Glow in the Dark Ink Water ba…" at bounding box center [289, 463] width 201 height 118
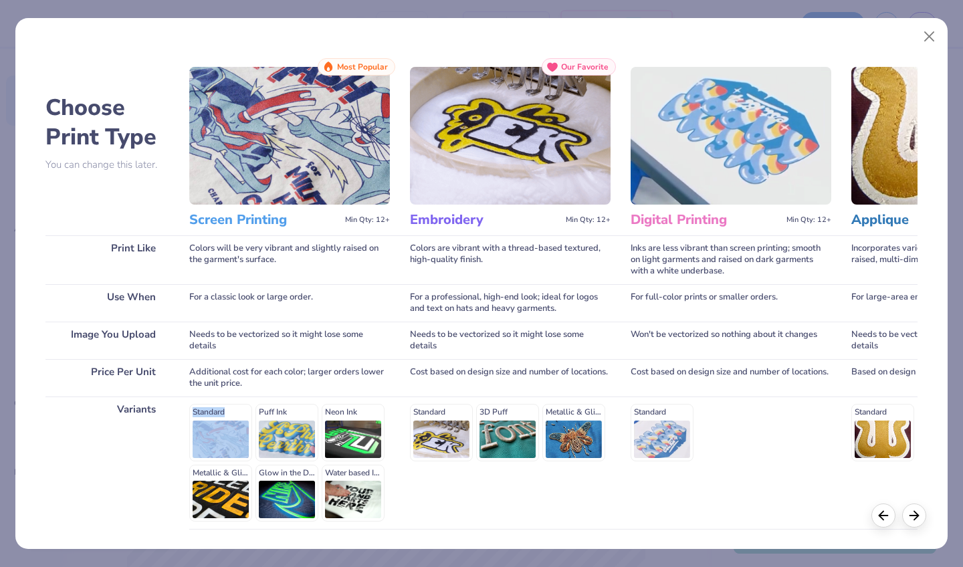
click at [221, 435] on div "Standard Puff Ink Neon Ink Metallic & Glitter Ink Glow in the Dark Ink Water ba…" at bounding box center [289, 463] width 201 height 118
click at [914, 516] on icon at bounding box center [914, 513] width 15 height 15
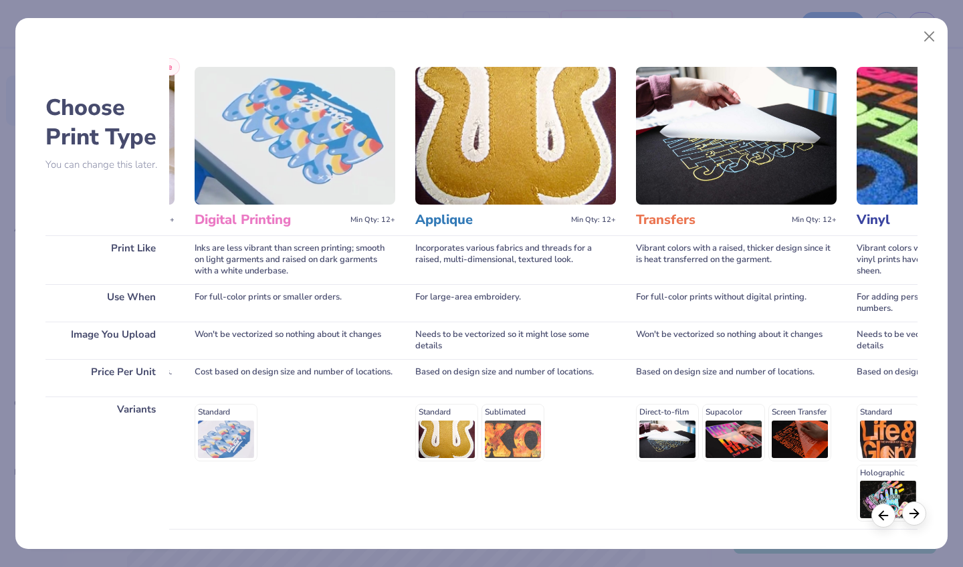
click at [914, 516] on icon at bounding box center [914, 513] width 15 height 15
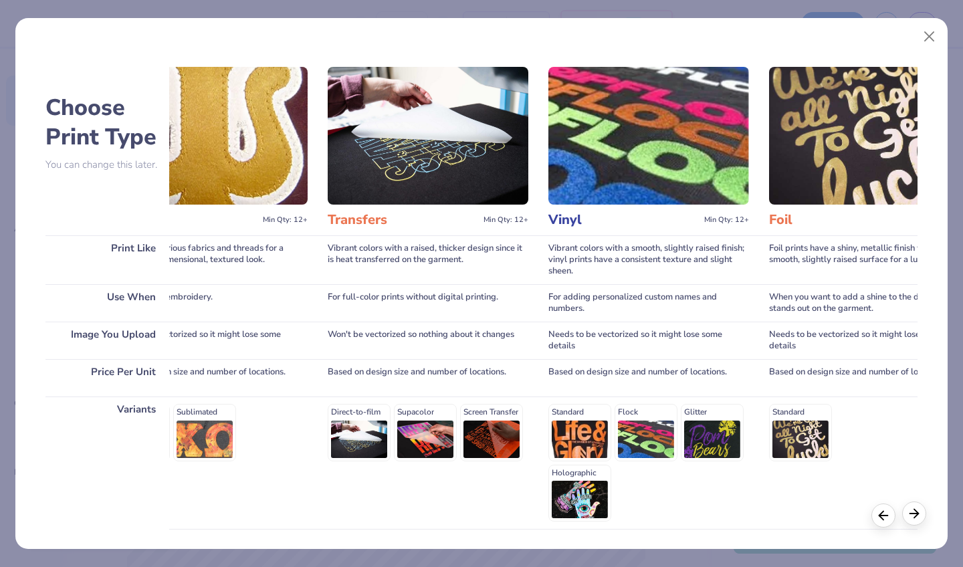
click at [914, 516] on icon at bounding box center [914, 513] width 15 height 15
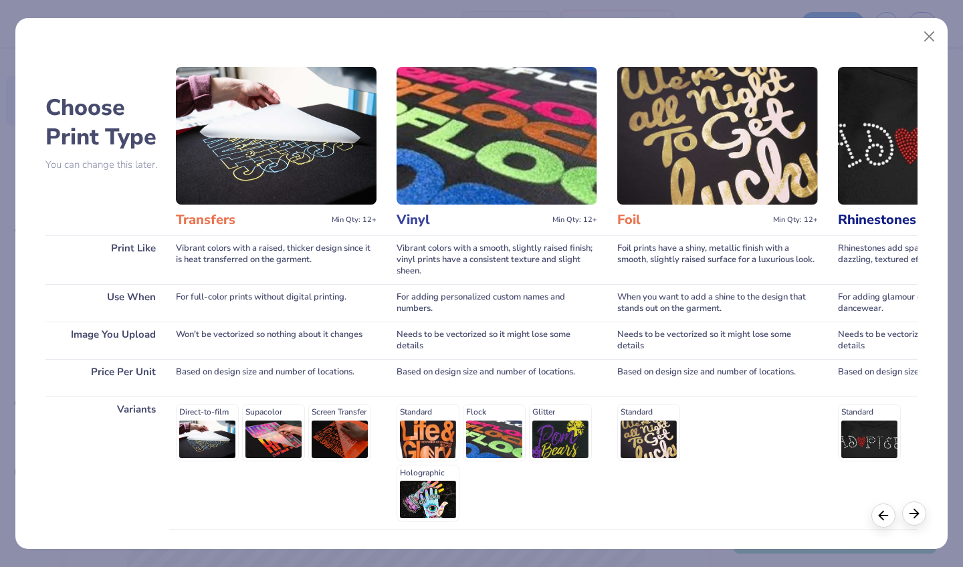
click at [914, 516] on icon at bounding box center [914, 513] width 15 height 15
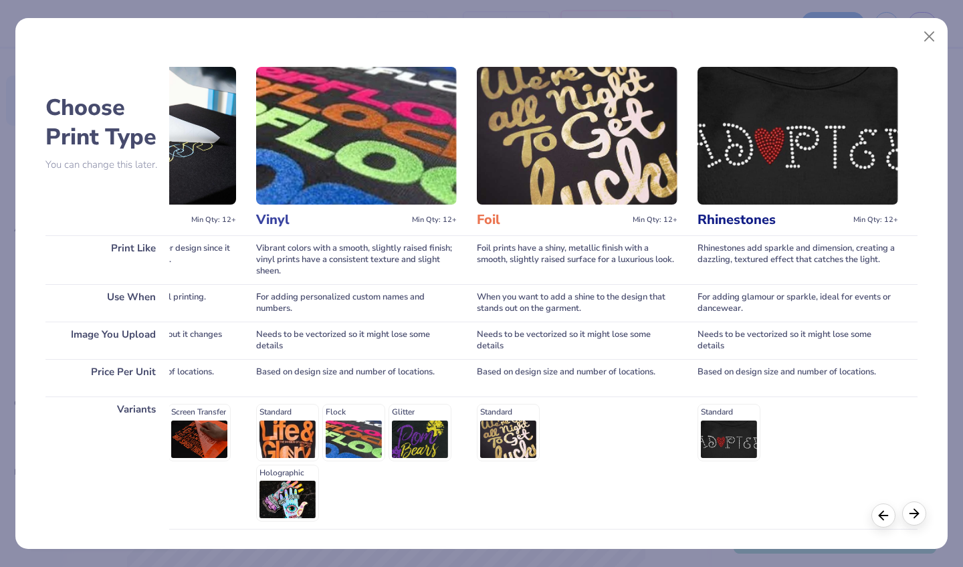
click at [914, 516] on icon at bounding box center [914, 513] width 15 height 15
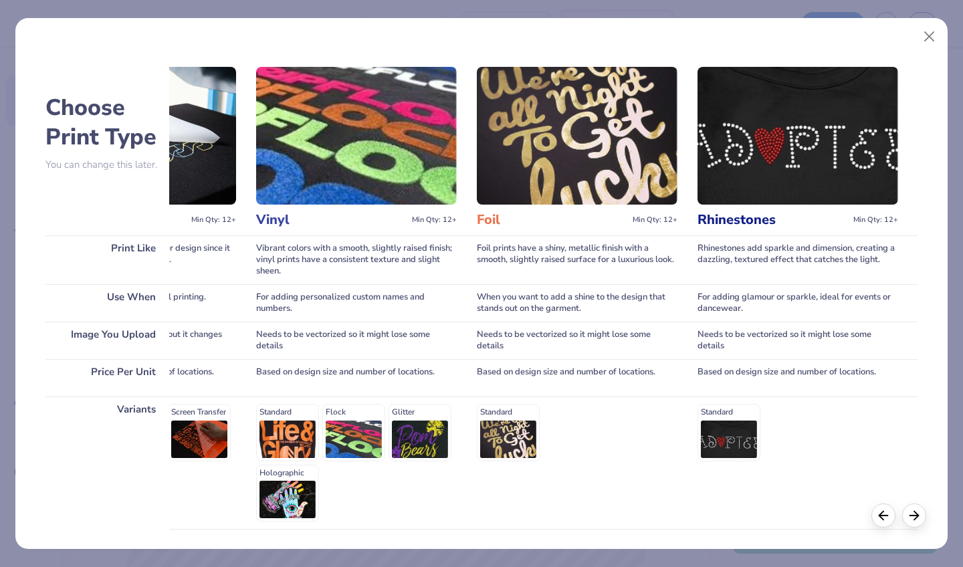
click at [896, 515] on div at bounding box center [898, 516] width 55 height 24
click at [884, 515] on icon at bounding box center [883, 513] width 15 height 15
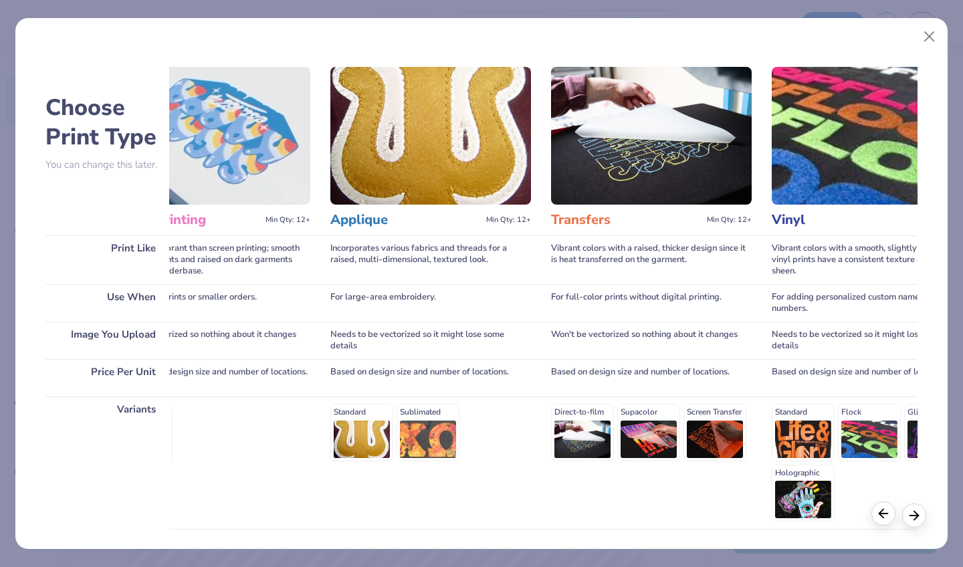
click at [884, 515] on icon at bounding box center [883, 513] width 15 height 15
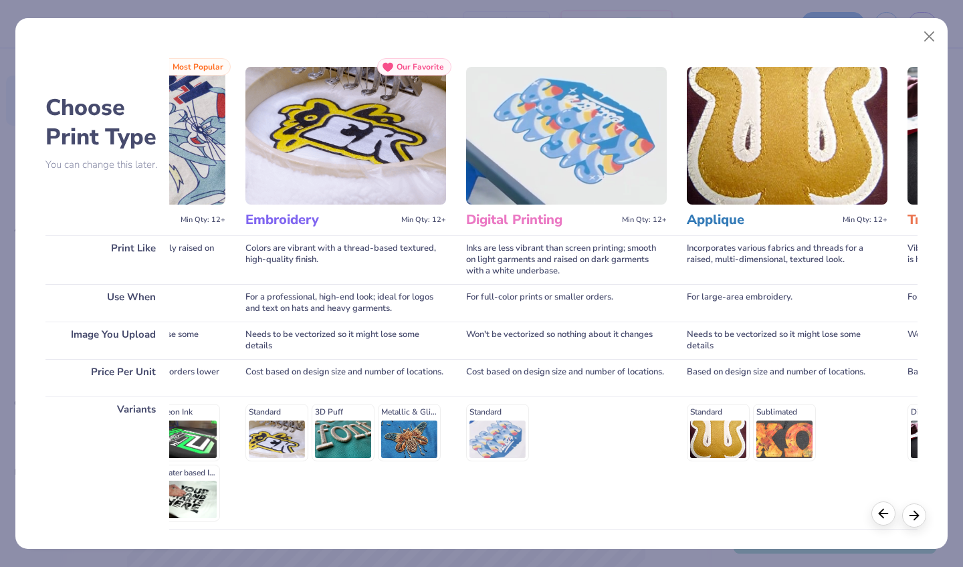
click at [884, 515] on icon at bounding box center [883, 513] width 15 height 15
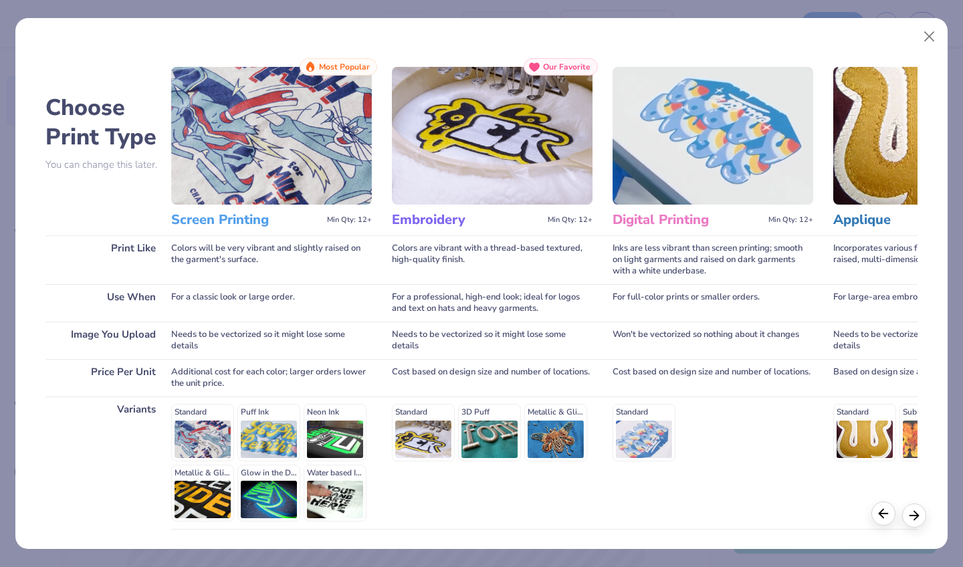
click at [884, 515] on icon at bounding box center [883, 513] width 15 height 15
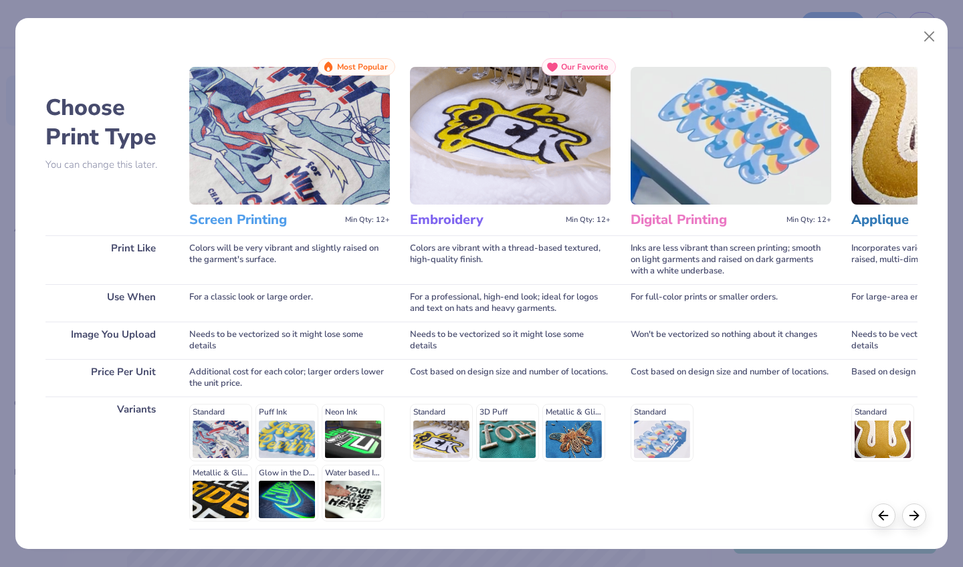
click at [292, 136] on img at bounding box center [289, 136] width 201 height 138
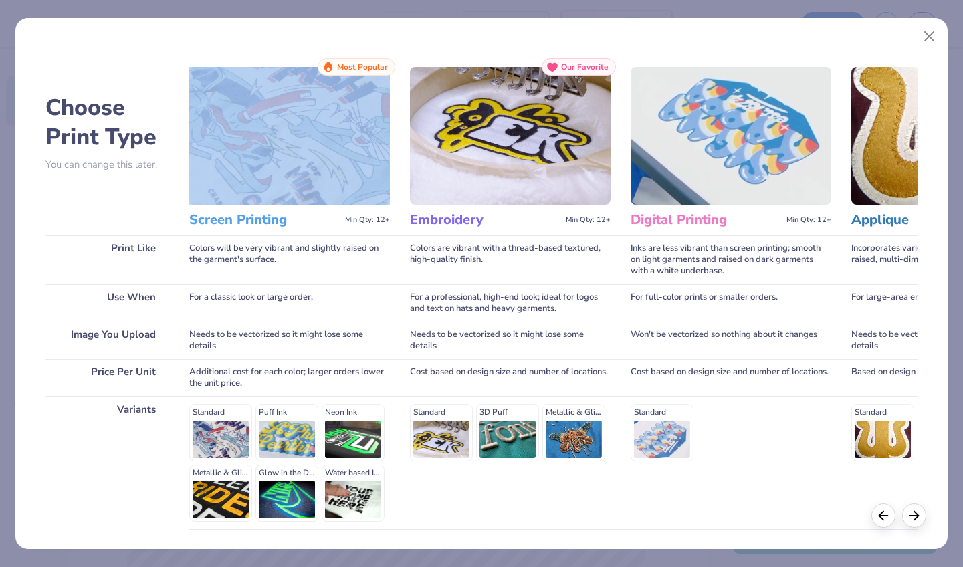
click at [292, 136] on img at bounding box center [289, 136] width 201 height 138
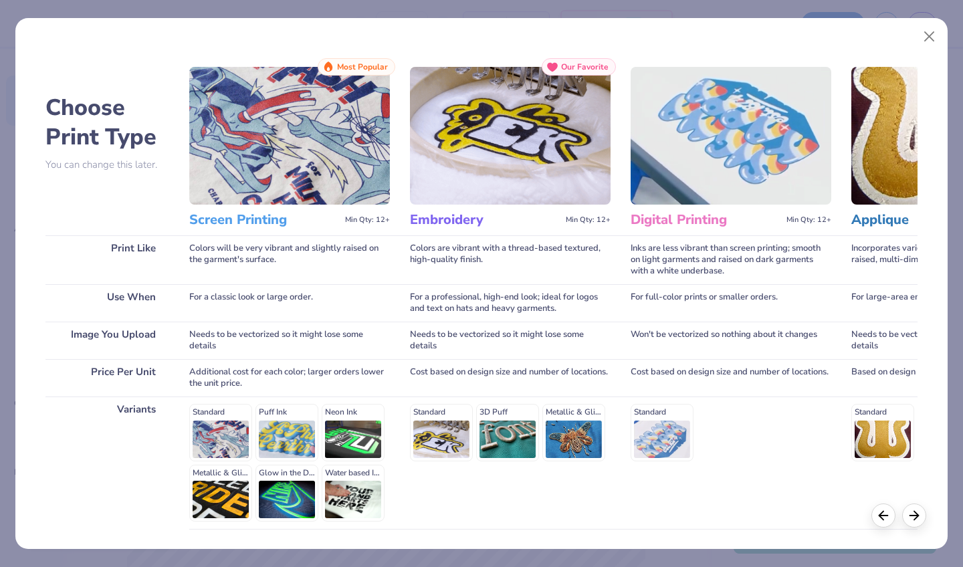
click at [916, 42] on div "Choose Print Type You can change this later. Print Like Use When Image You Uplo…" at bounding box center [481, 283] width 933 height 531
click at [931, 37] on button "Close" at bounding box center [929, 36] width 25 height 25
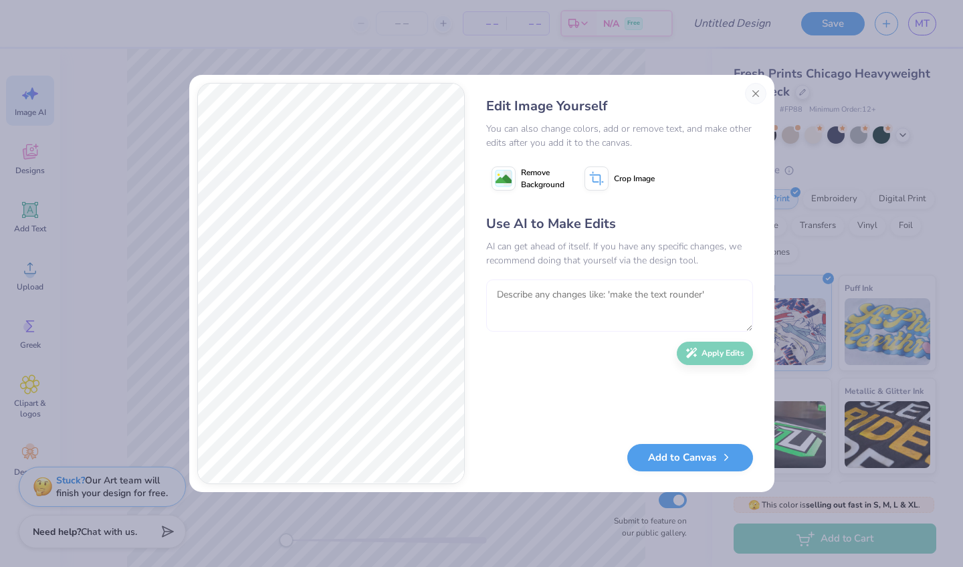
click at [603, 306] on textarea at bounding box center [619, 306] width 267 height 52
type textarea "ok I really like this, try one more color scheme that's similar"
click at [716, 350] on button "Apply Edits" at bounding box center [715, 349] width 76 height 23
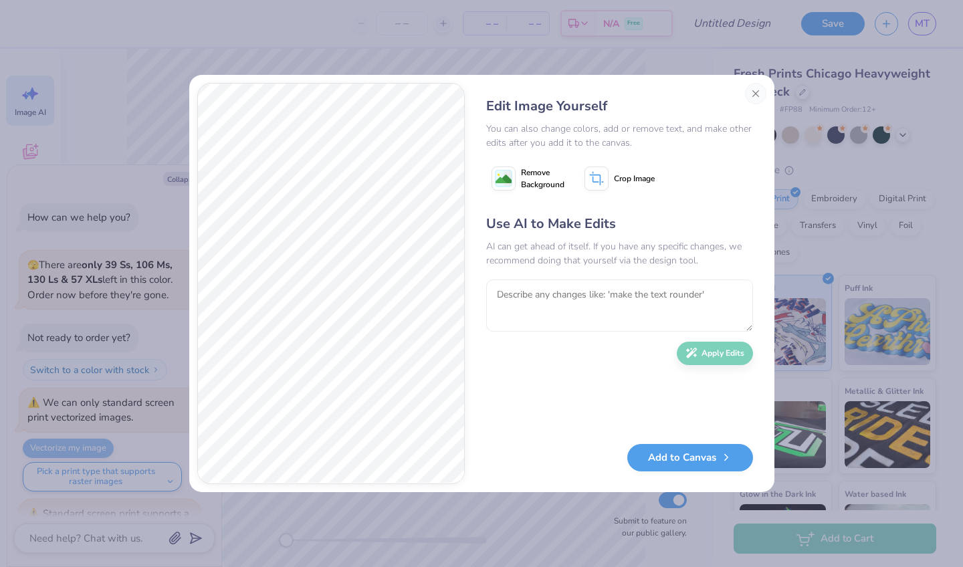
scroll to position [250, 0]
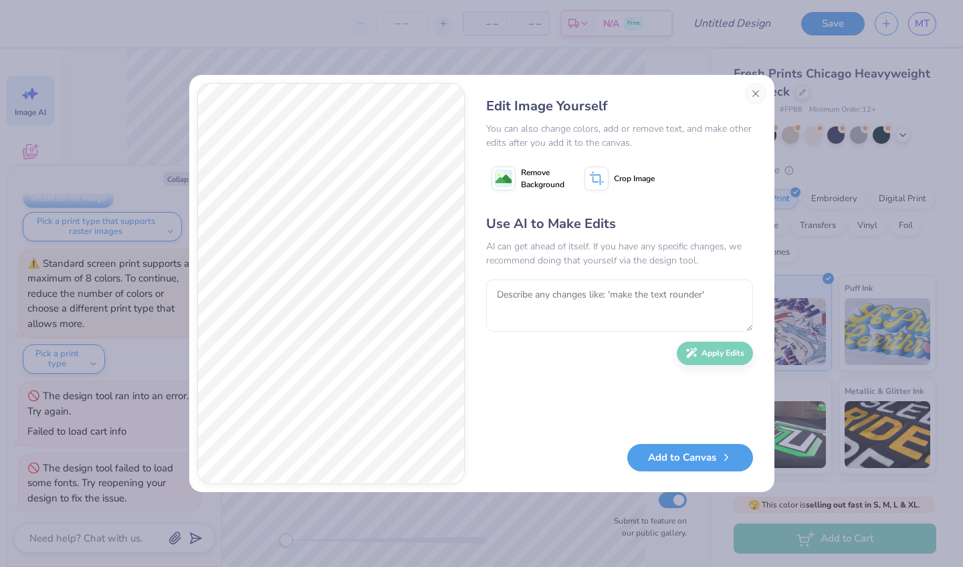
type textarea "x"
